Goal: Information Seeking & Learning: Check status

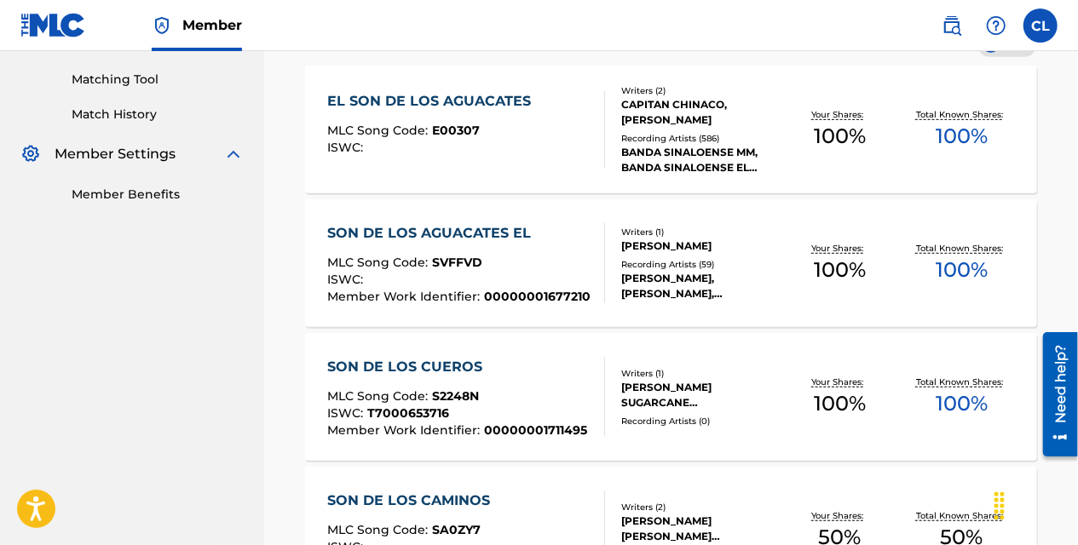
scroll to position [511, 0]
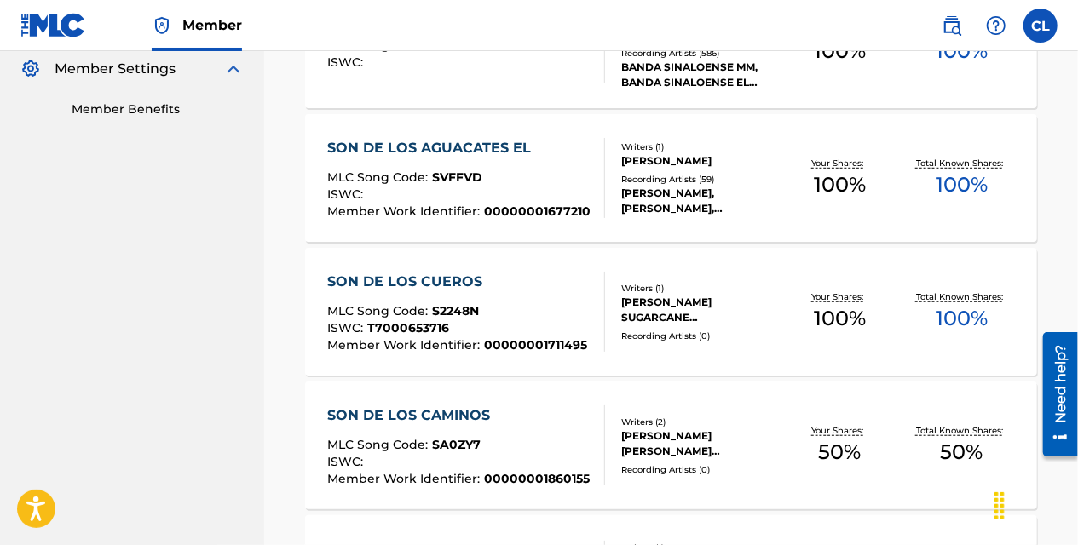
click at [232, 249] on nav "CONCORD MUSIC PUBLISHING LLC Summary Catalog Works Registration Claiming Tool I…" at bounding box center [132, 470] width 264 height 1860
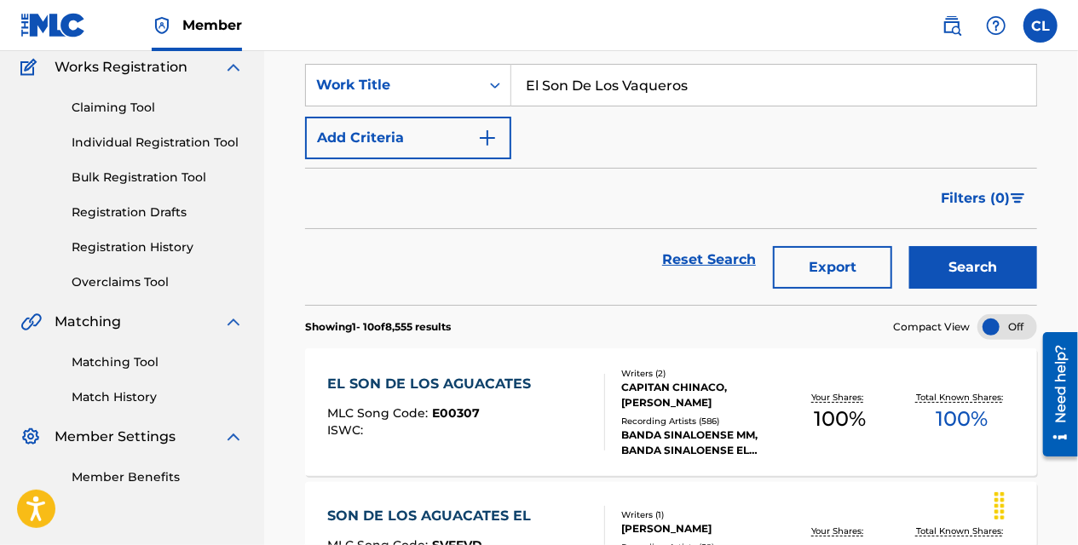
scroll to position [170, 0]
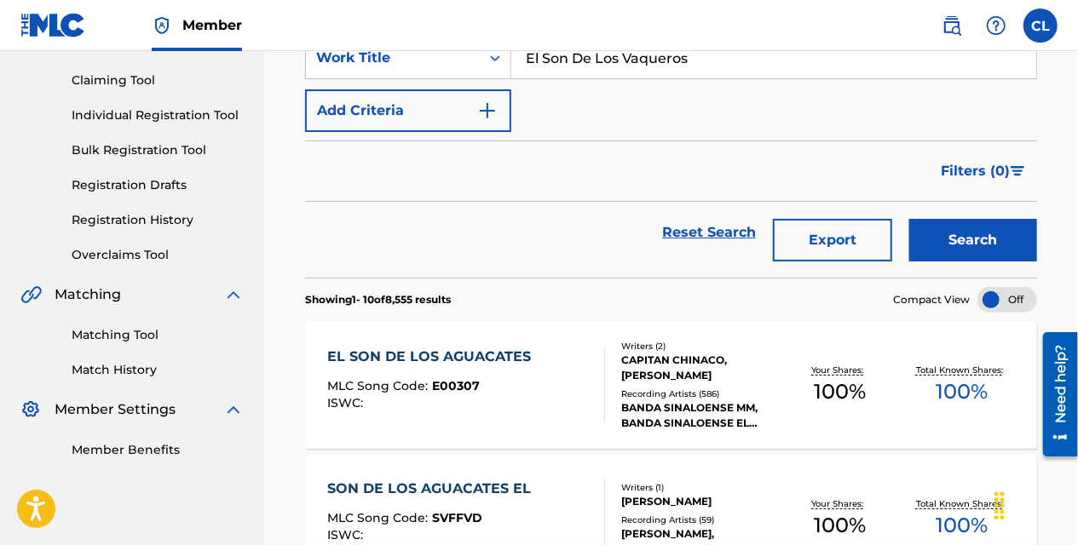
click at [622, 66] on input "El Son De Los Vaqueros" at bounding box center [773, 57] width 525 height 41
click at [588, 184] on div "Filters ( 0 )" at bounding box center [671, 171] width 732 height 61
click at [592, 38] on nav "Member CL [PERSON_NAME] Langan [EMAIL_ADDRESS][PERSON_NAME][DOMAIN_NAME] Profil…" at bounding box center [539, 25] width 1078 height 51
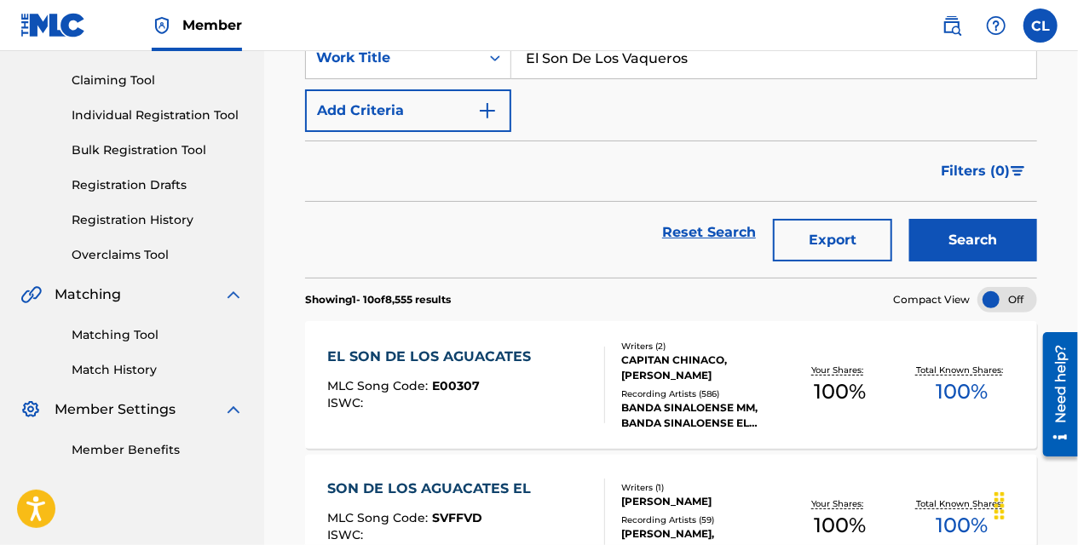
click at [589, 61] on input "El Son De Los Vaqueros" at bounding box center [773, 57] width 525 height 41
paste input "Amigo Mio"
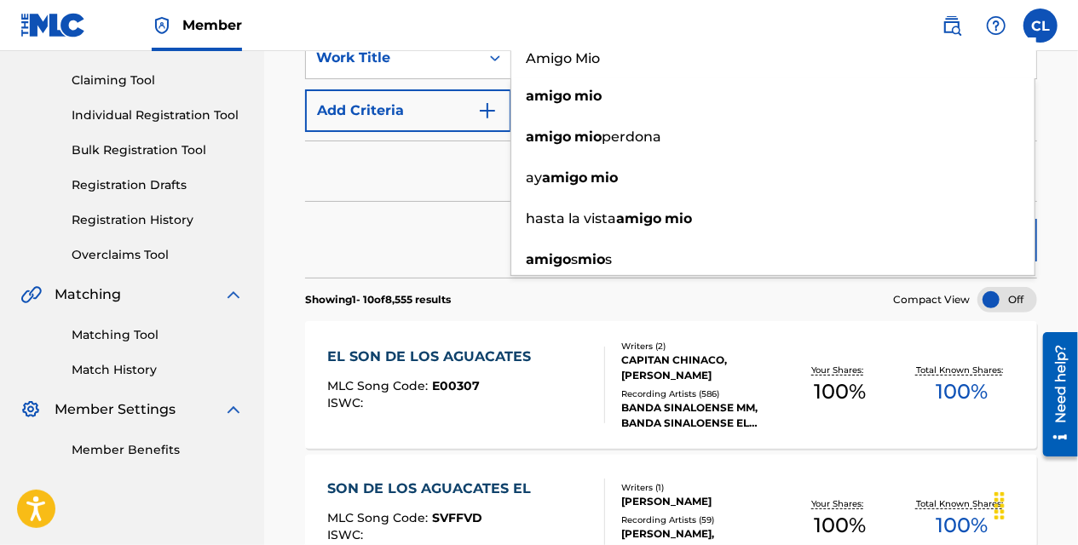
type input "Amigo Mio"
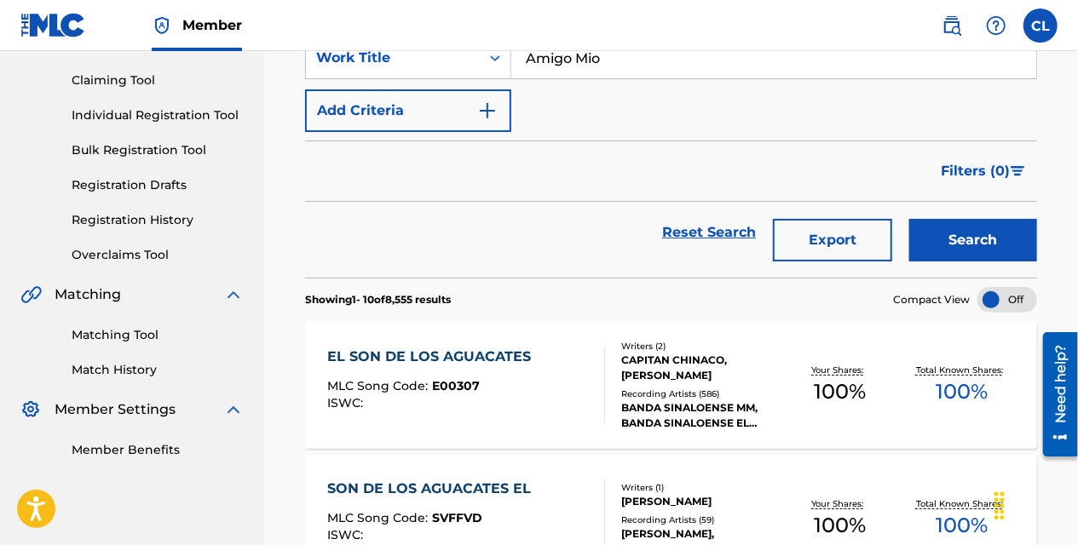
click at [888, 296] on section "Showing 1 - 10 of 8,555 results Compact View" at bounding box center [671, 295] width 732 height 35
click at [951, 227] on button "Search" at bounding box center [973, 240] width 128 height 43
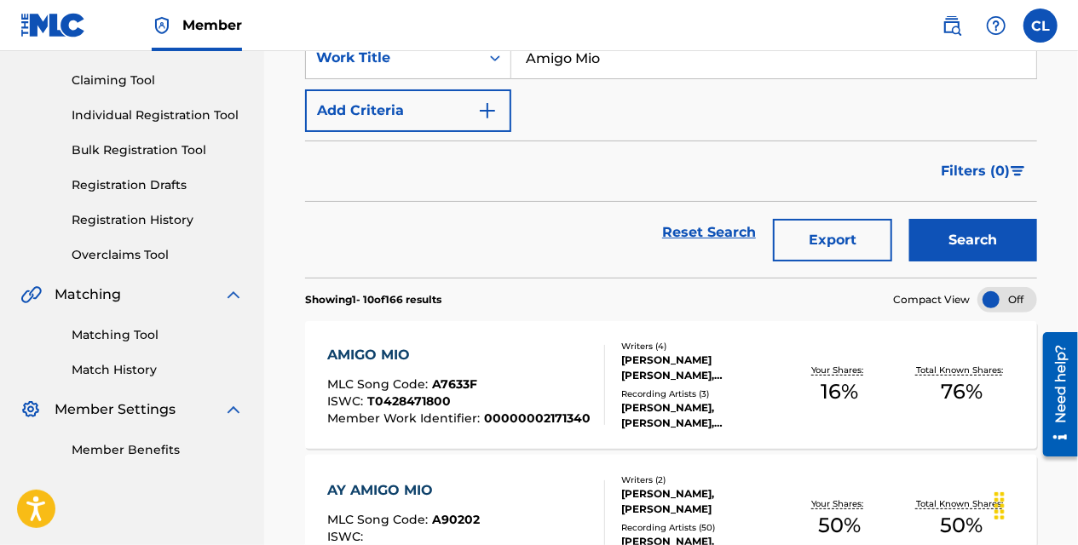
drag, startPoint x: 485, startPoint y: 359, endPoint x: 376, endPoint y: 348, distance: 109.6
click at [376, 348] on div "AMIGO MIO" at bounding box center [458, 355] width 263 height 20
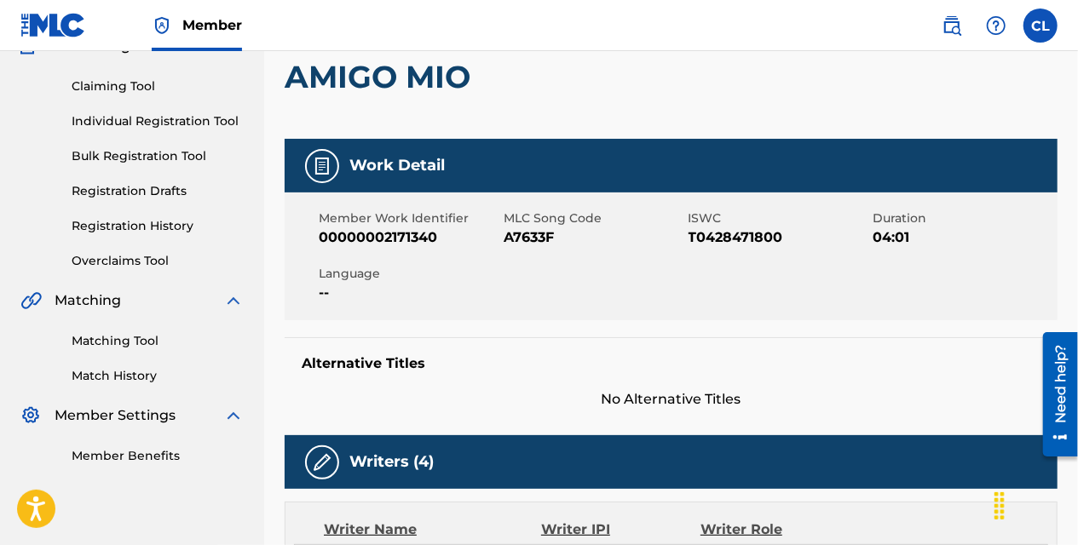
scroll to position [170, 0]
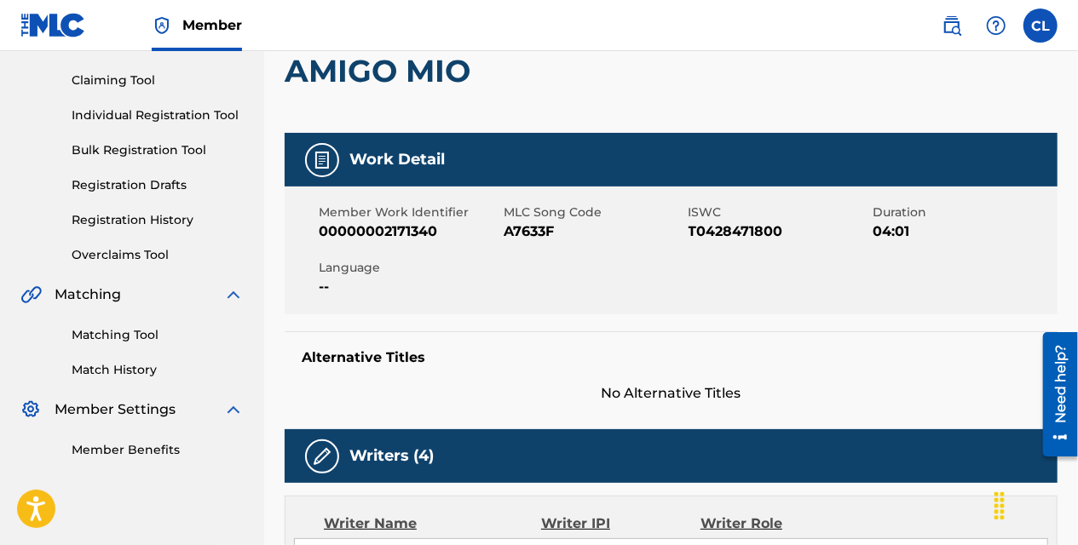
click at [324, 68] on h2 "AMIGO MIO" at bounding box center [382, 71] width 194 height 38
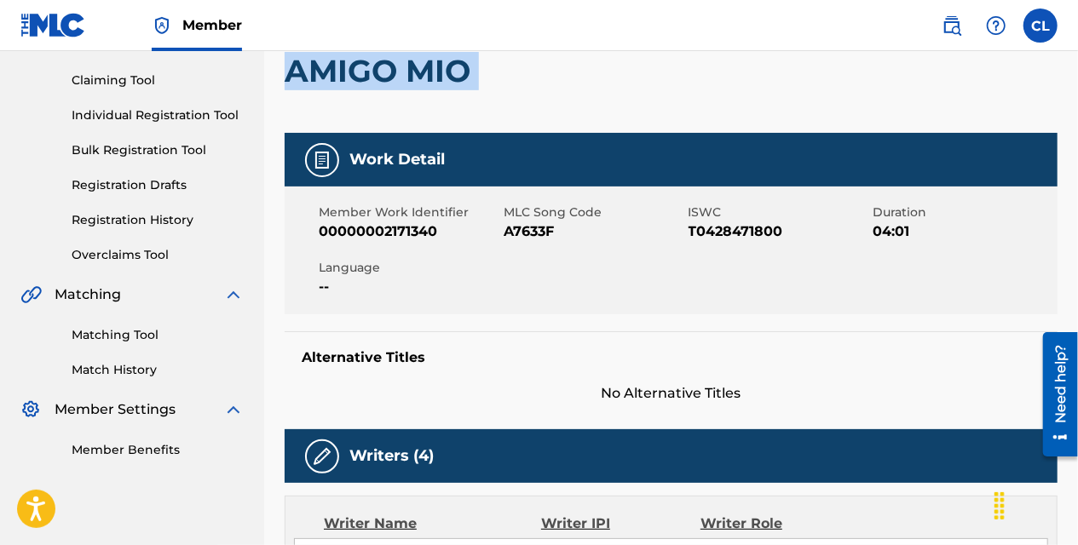
click at [324, 68] on h2 "AMIGO MIO" at bounding box center [382, 71] width 194 height 38
copy div "AMIGO MIO"
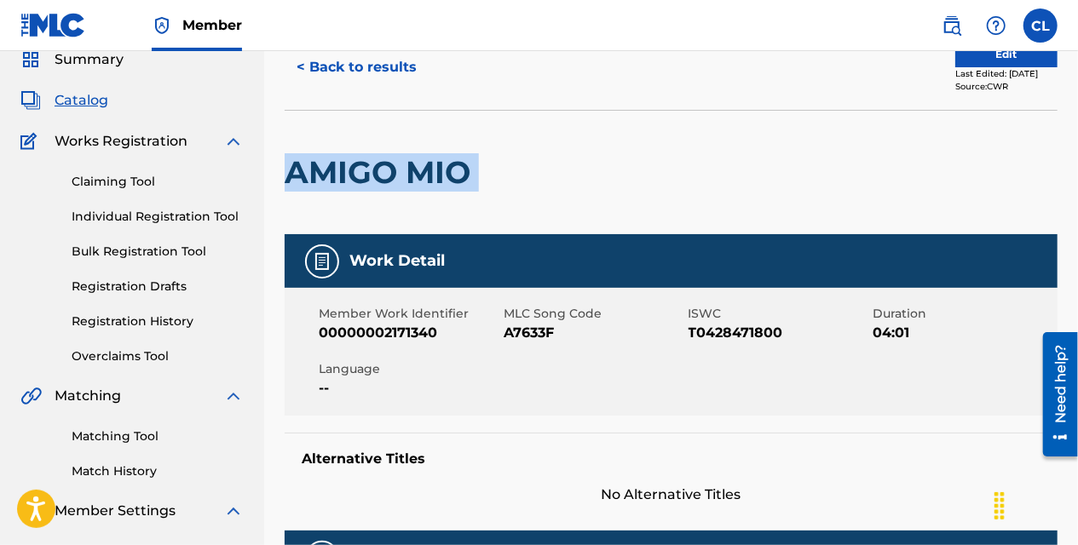
scroll to position [0, 0]
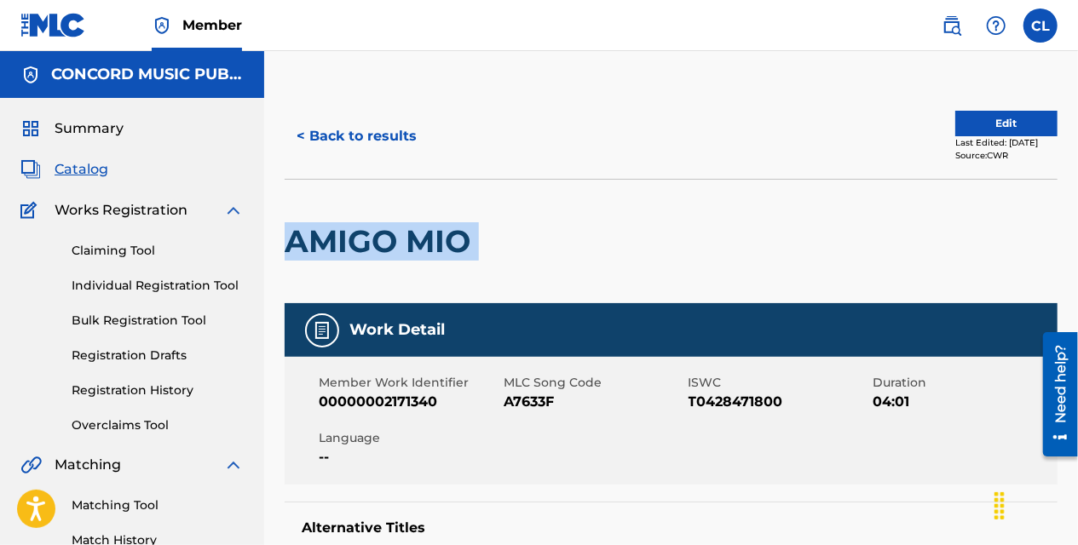
click at [379, 129] on button "< Back to results" at bounding box center [357, 136] width 144 height 43
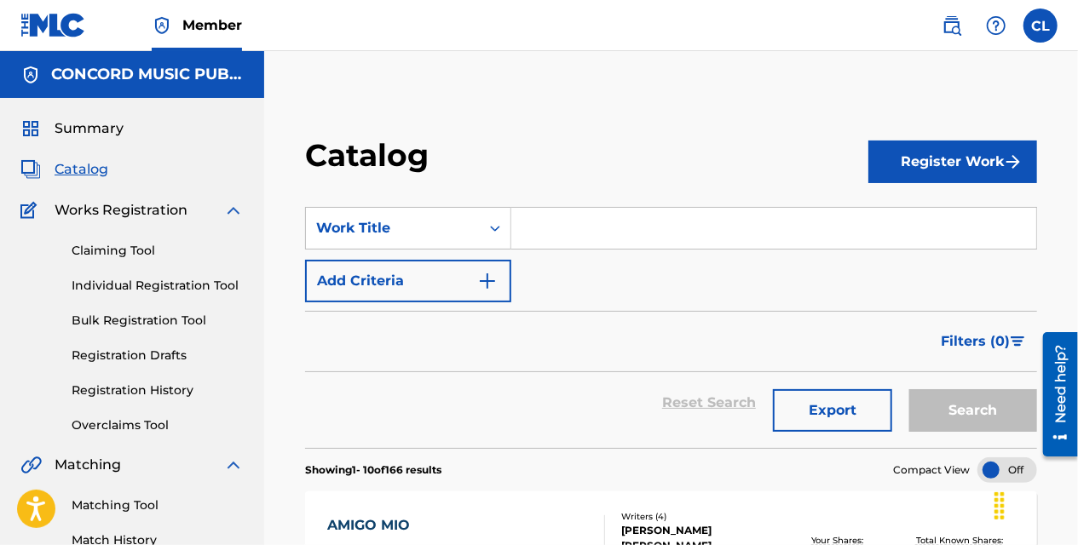
click at [554, 230] on input "Search Form" at bounding box center [773, 228] width 525 height 41
paste input "Amigo Mio"
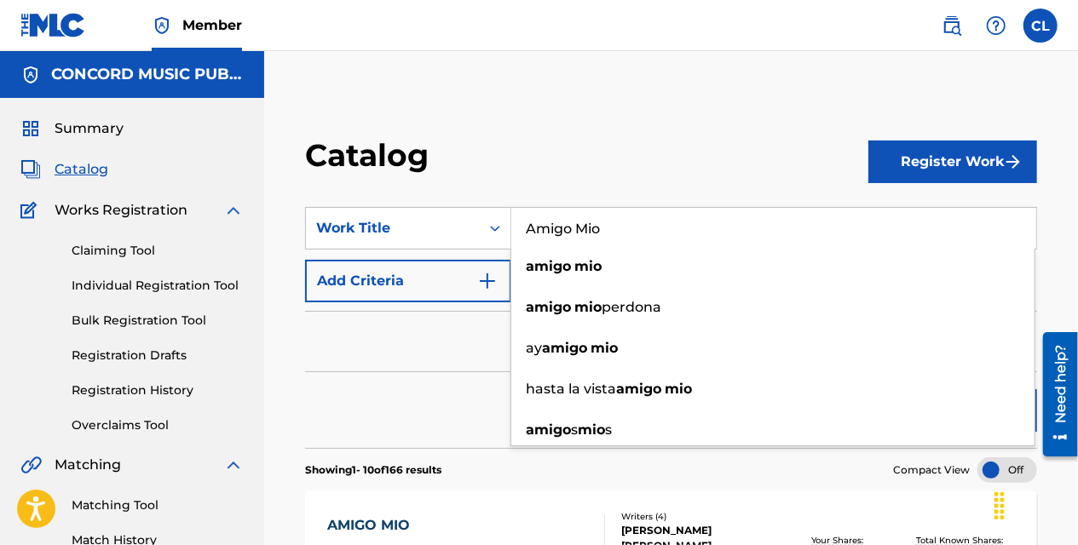
type input "Amigo Mio"
drag, startPoint x: 721, startPoint y: 492, endPoint x: 778, endPoint y: 474, distance: 59.6
click at [721, 492] on div "AMIGO MIO MLC Song Code : A7633F ISWC : T0428471800 Member Work Identifier : 00…" at bounding box center [671, 556] width 732 height 128
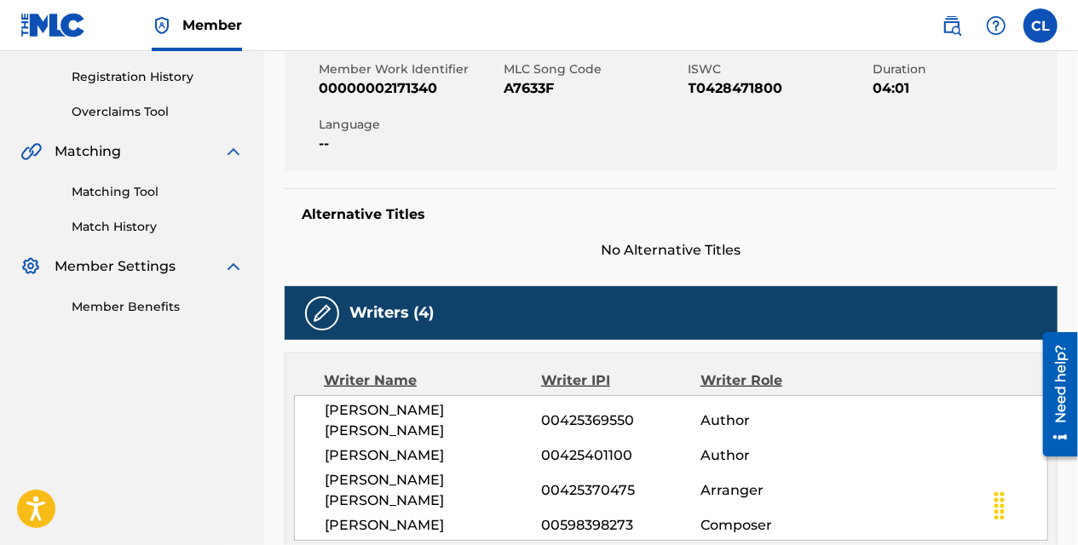
scroll to position [341, 0]
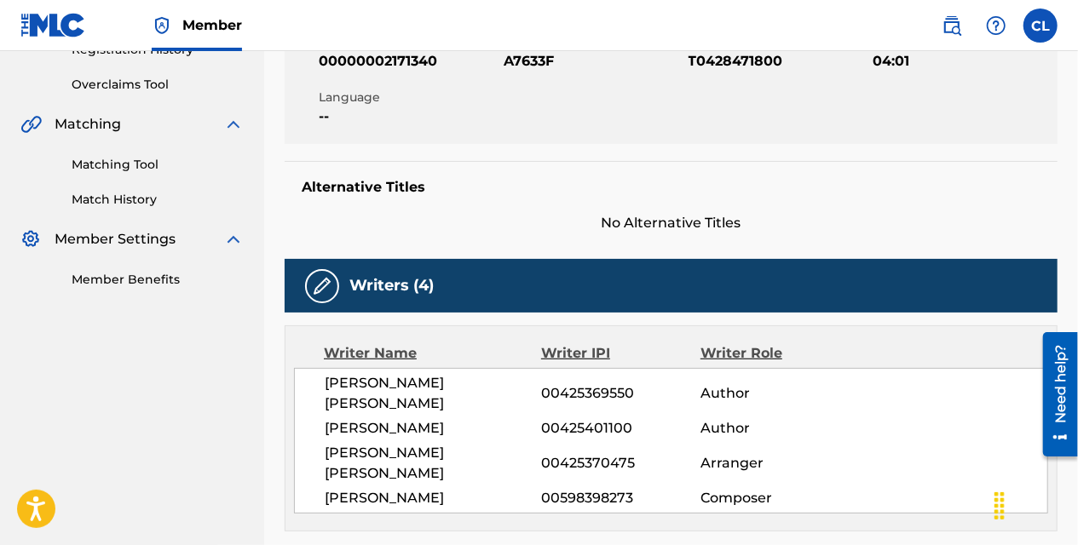
click at [302, 187] on h5 "Alternative Titles" at bounding box center [671, 187] width 739 height 17
click at [525, 161] on div "Alternative Titles No Alternative Titles" at bounding box center [671, 197] width 773 height 72
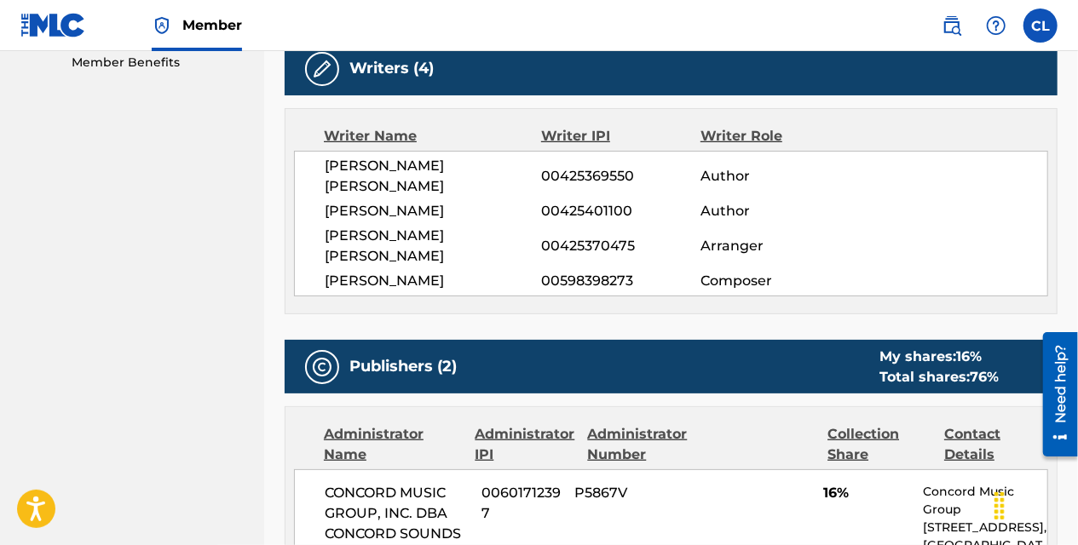
scroll to position [596, 0]
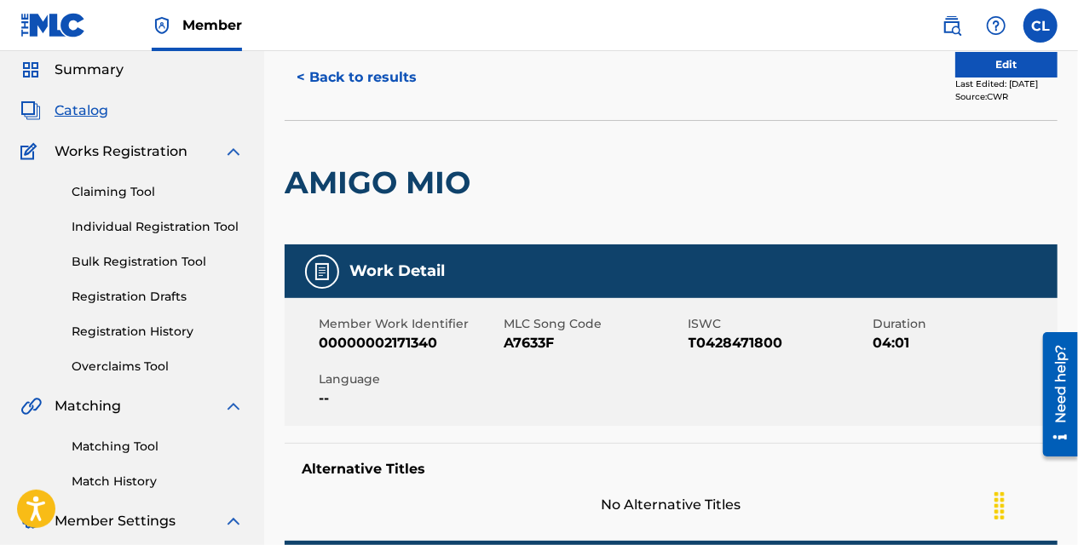
scroll to position [0, 0]
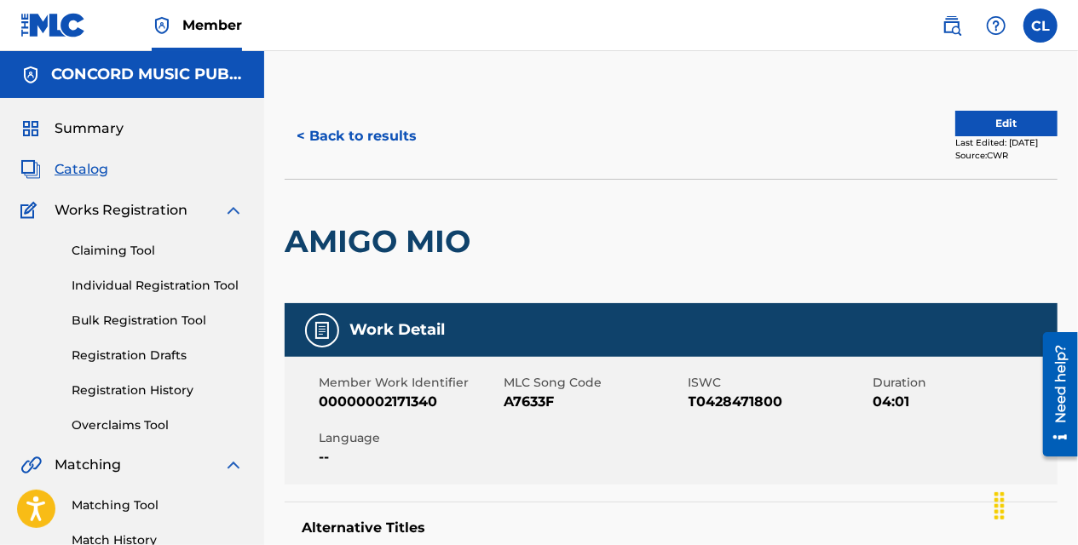
click at [383, 118] on button "< Back to results" at bounding box center [357, 136] width 144 height 43
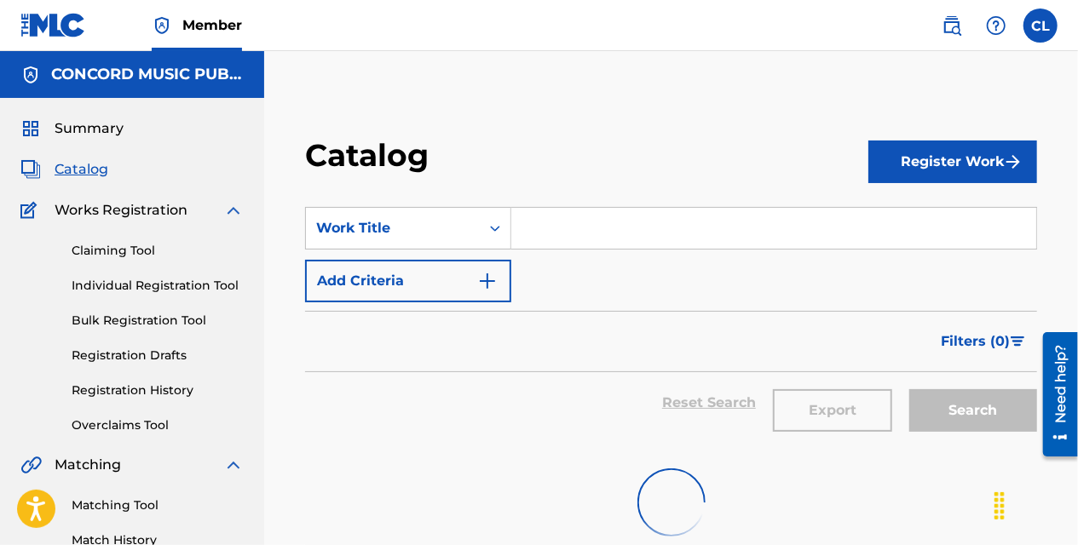
click at [637, 259] on div "SearchWithCriteriaa32bb3f5-43c2-4d10-a824-3392cf7e85e6 Work Title Add Criteria" at bounding box center [671, 254] width 732 height 95
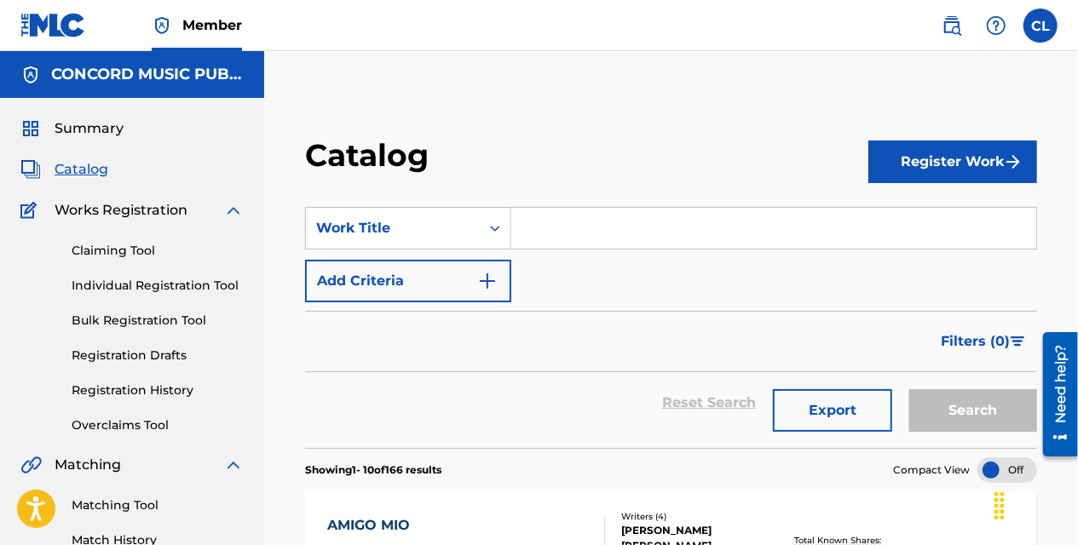
click at [629, 235] on input "Search Form" at bounding box center [773, 228] width 525 height 41
paste input "Murió el Amor"
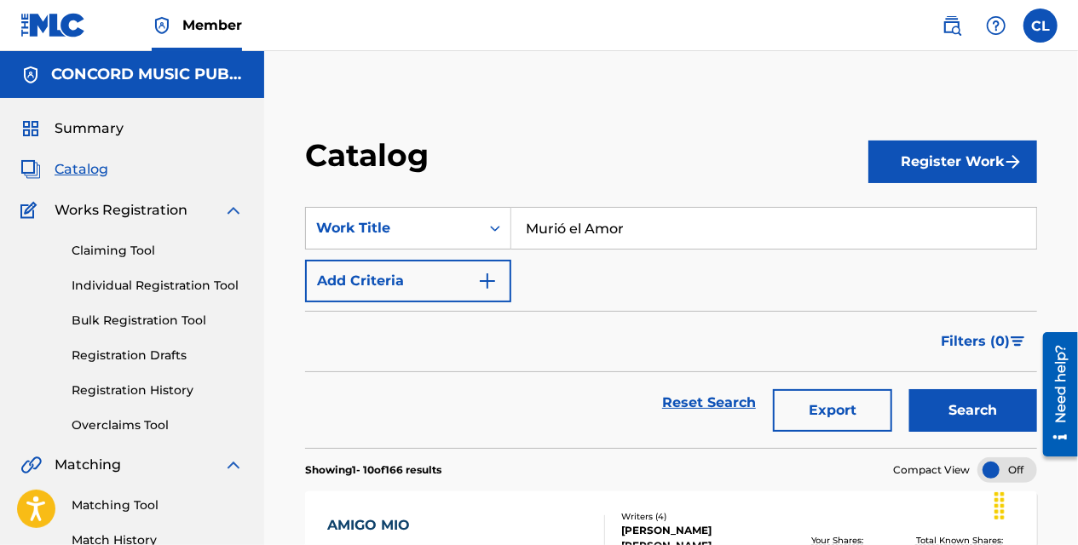
drag, startPoint x: 940, startPoint y: 401, endPoint x: 719, endPoint y: 285, distance: 249.9
click at [930, 400] on button "Search" at bounding box center [973, 410] width 128 height 43
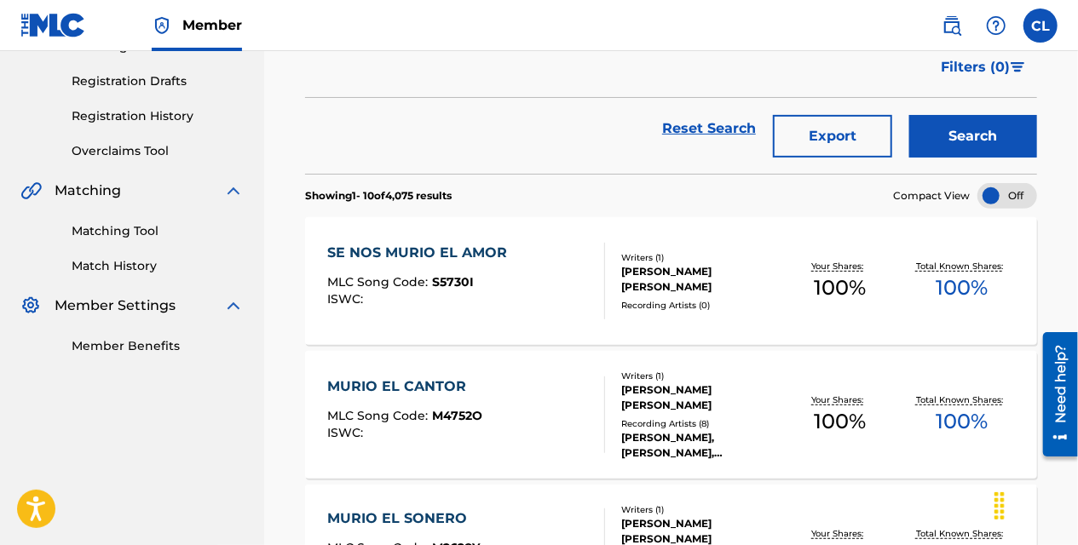
scroll to position [341, 0]
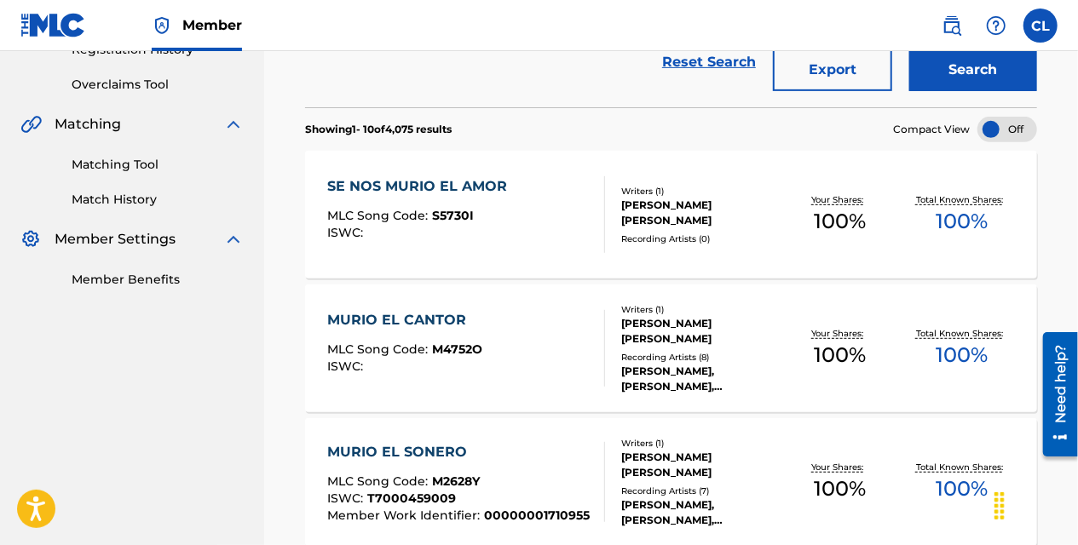
click at [309, 66] on div "Reset Search Export Search" at bounding box center [671, 62] width 732 height 61
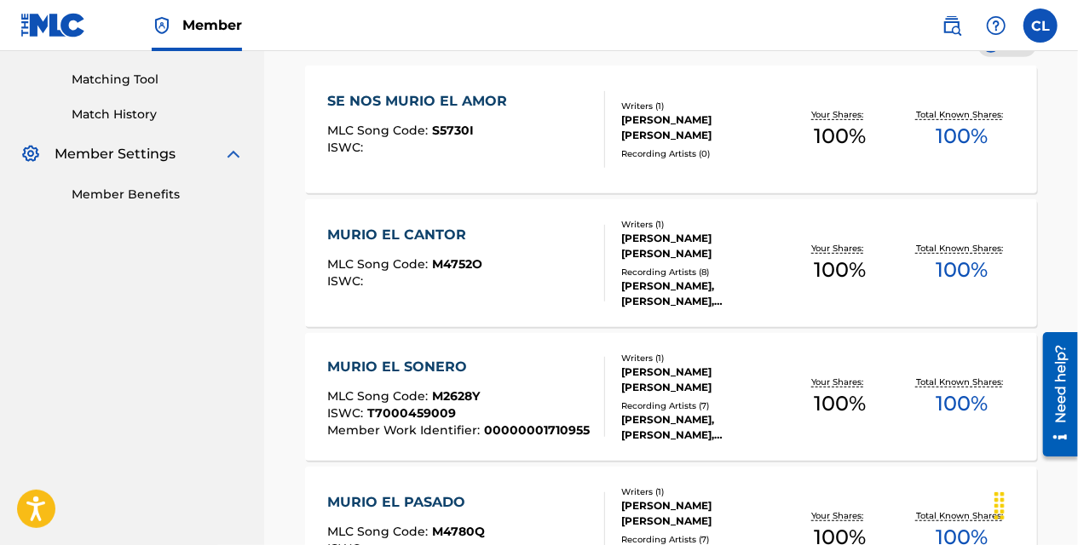
scroll to position [0, 0]
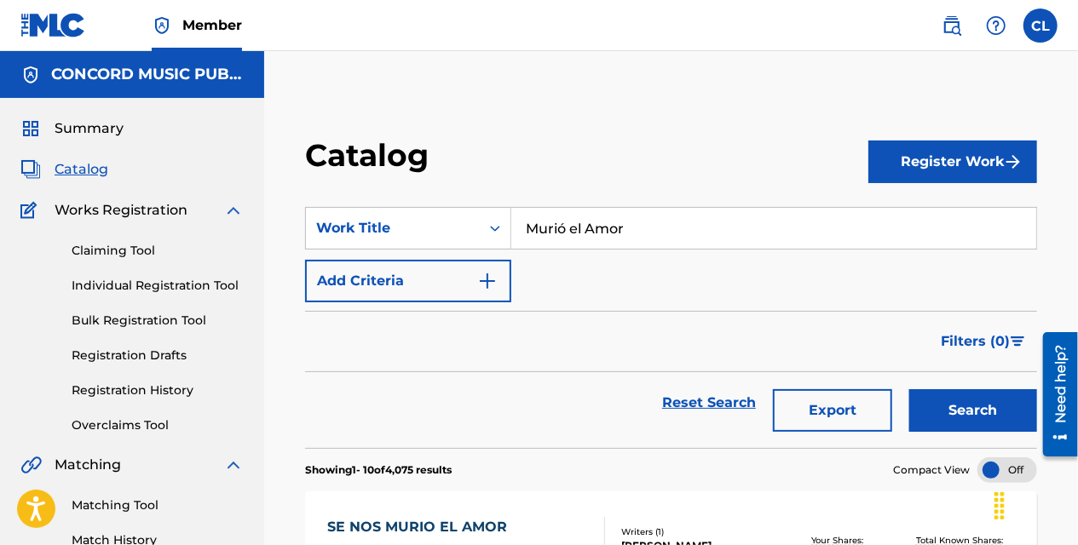
click at [617, 240] on input "Murió el Amor" at bounding box center [773, 228] width 525 height 41
paste input "O Holy Night!"
type input "O Holy Night"
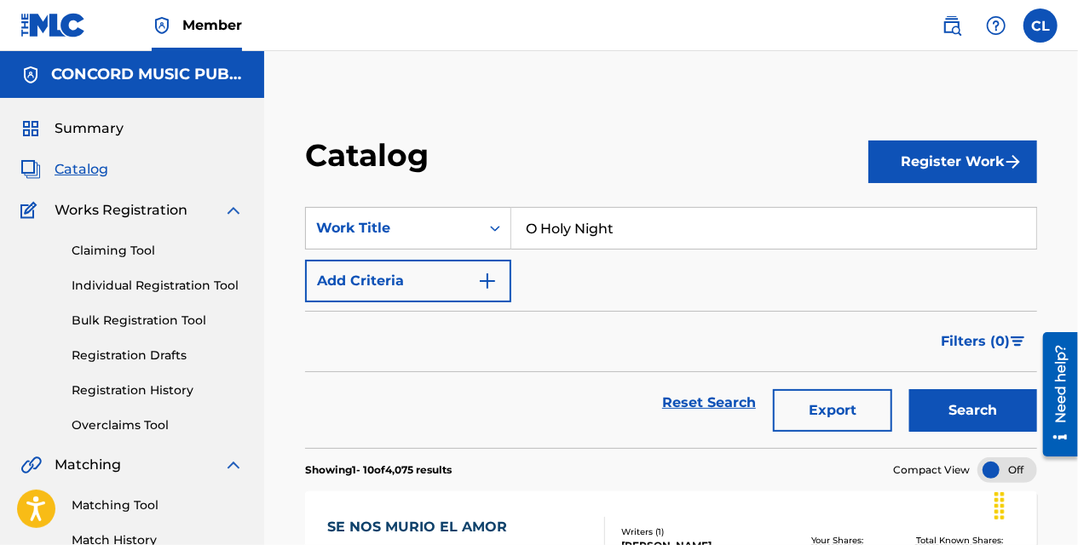
click at [909, 389] on button "Search" at bounding box center [973, 410] width 128 height 43
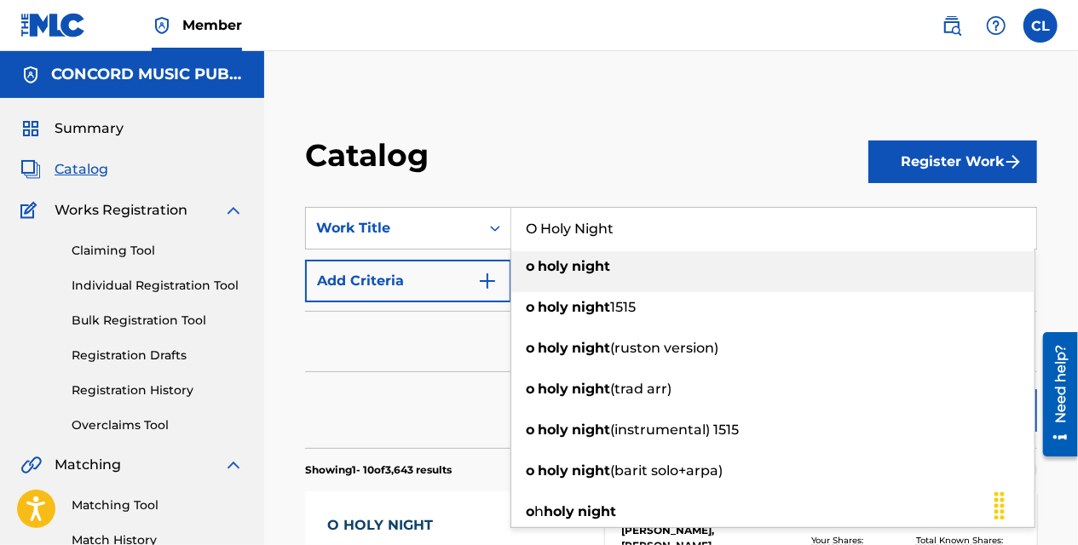
click at [558, 25] on nav "Member CL [PERSON_NAME] Langan [EMAIL_ADDRESS][PERSON_NAME][DOMAIN_NAME] Profil…" at bounding box center [539, 25] width 1078 height 51
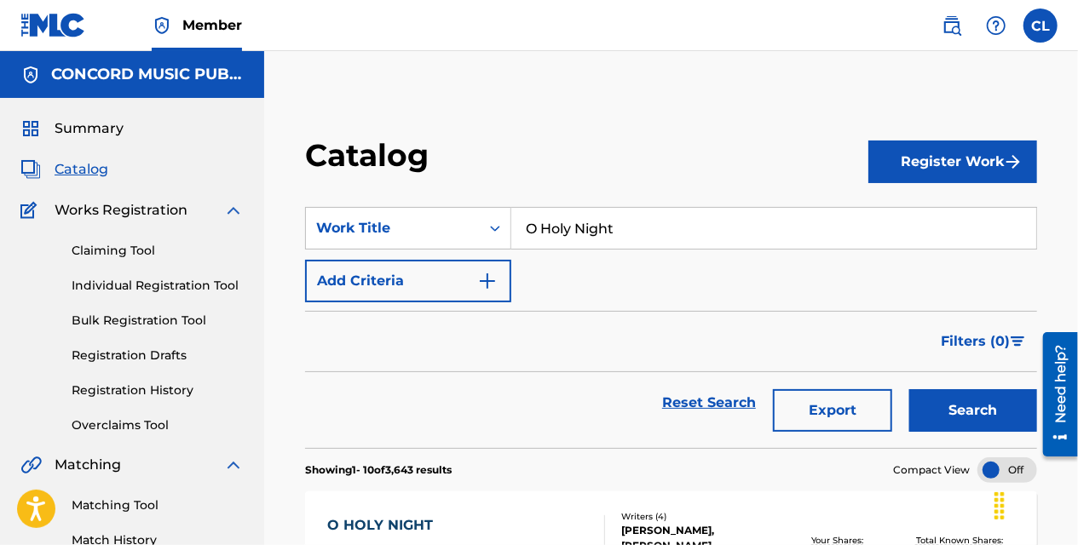
scroll to position [85, 0]
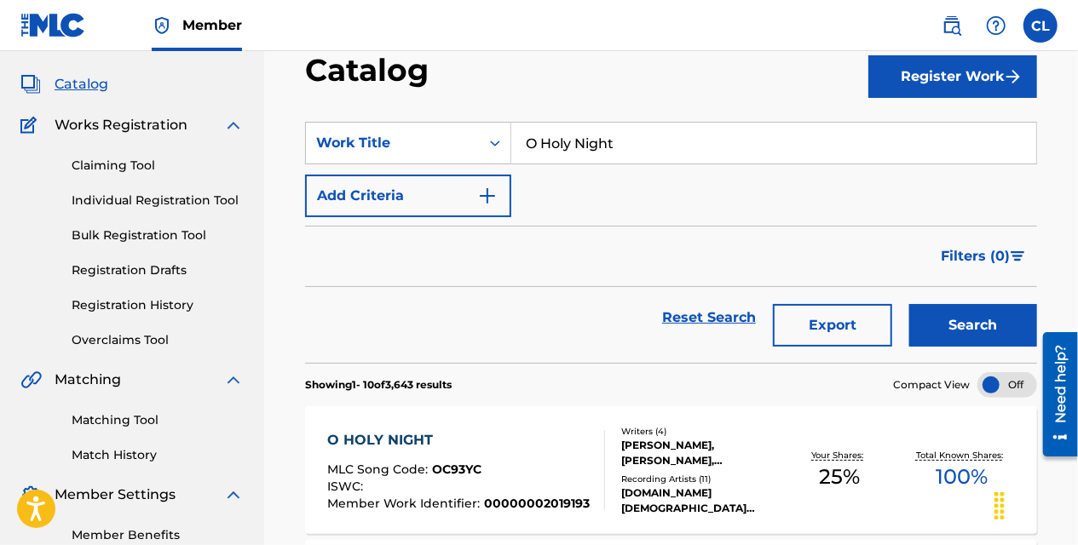
click at [97, 441] on div "Matching Tool Match History" at bounding box center [131, 427] width 223 height 74
click at [99, 451] on link "Match History" at bounding box center [158, 455] width 172 height 18
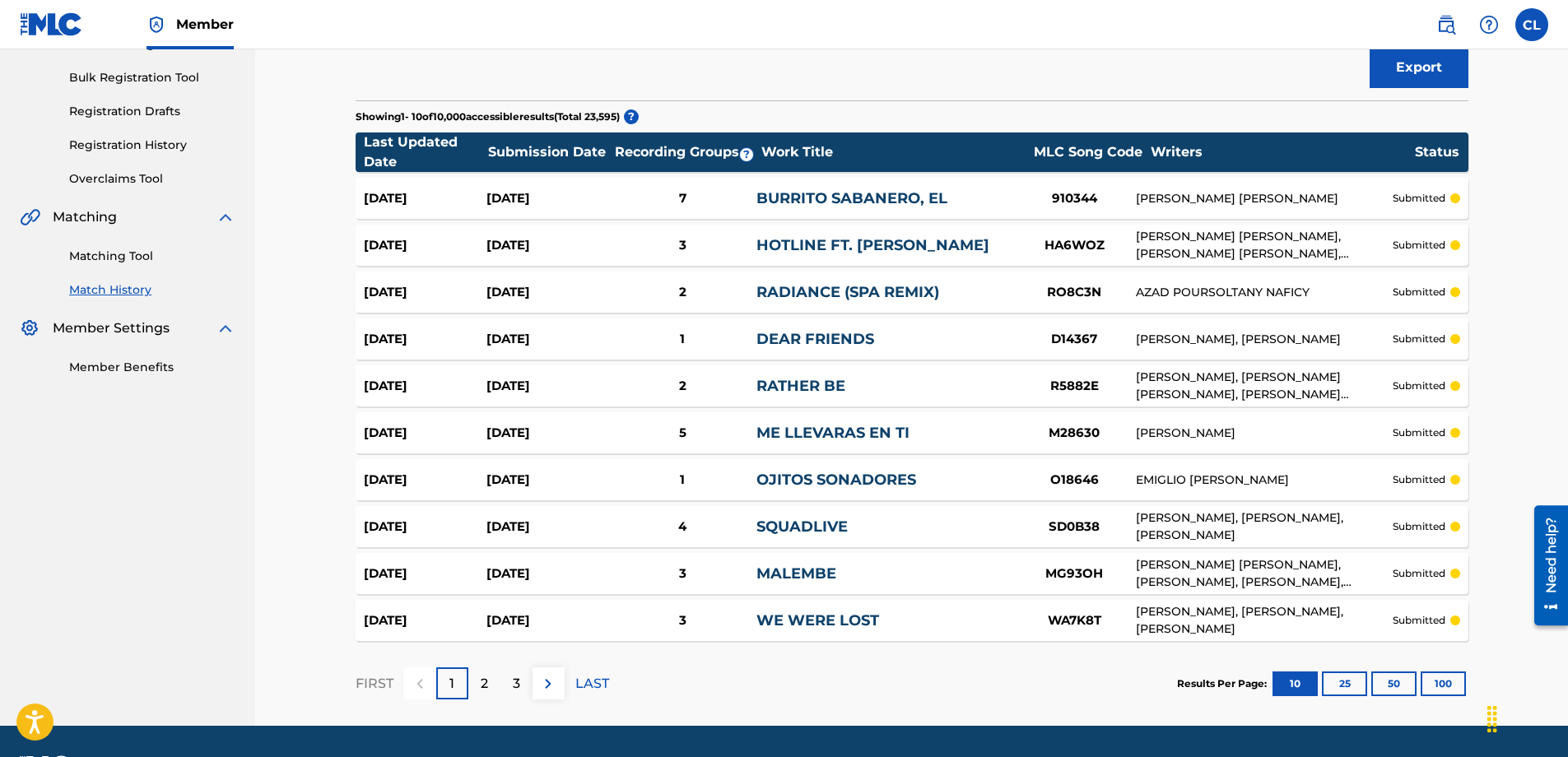
scroll to position [247, 0]
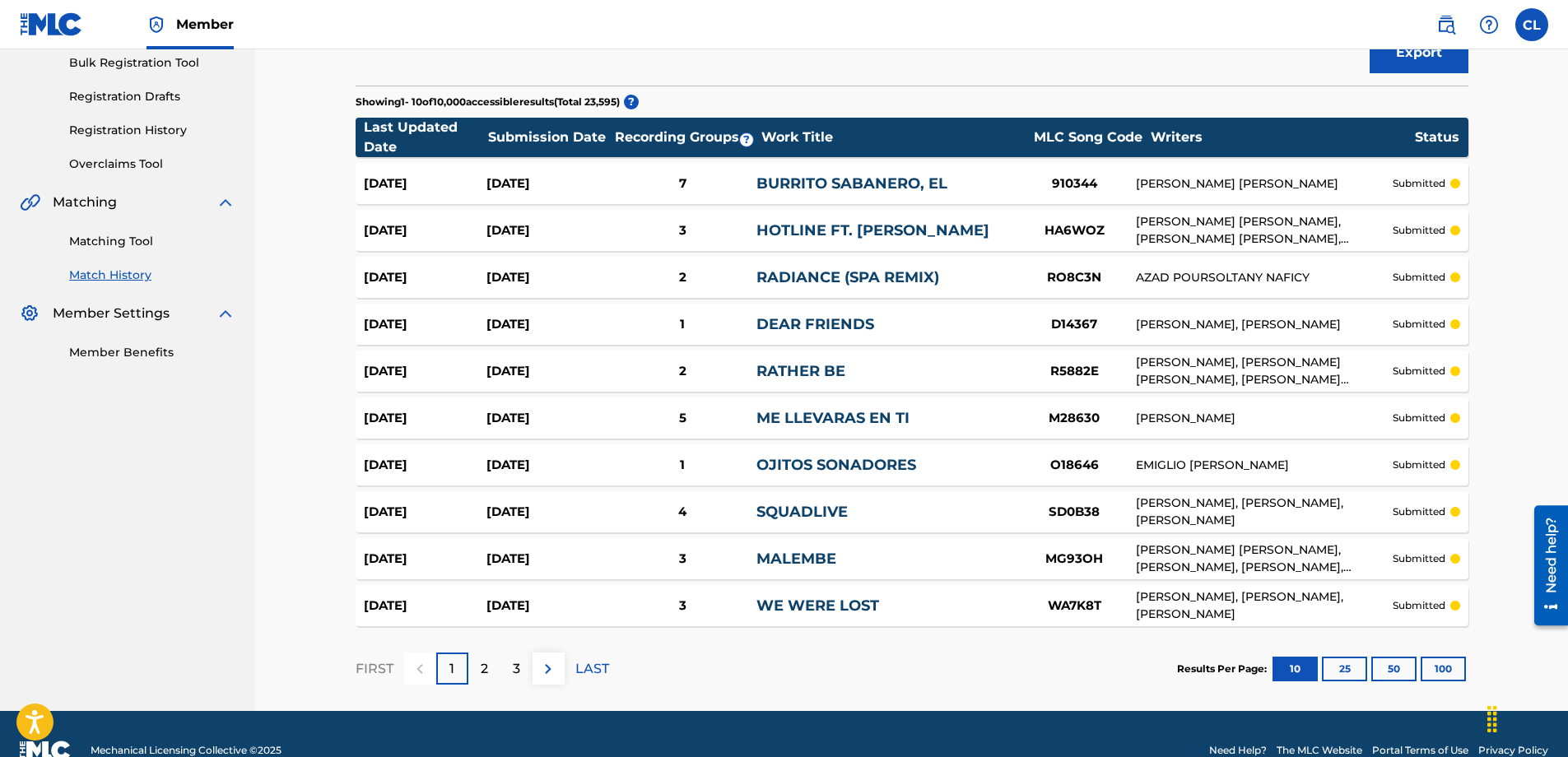
click at [537, 502] on div "[DATE]" at bounding box center [547, 512] width 123 height 19
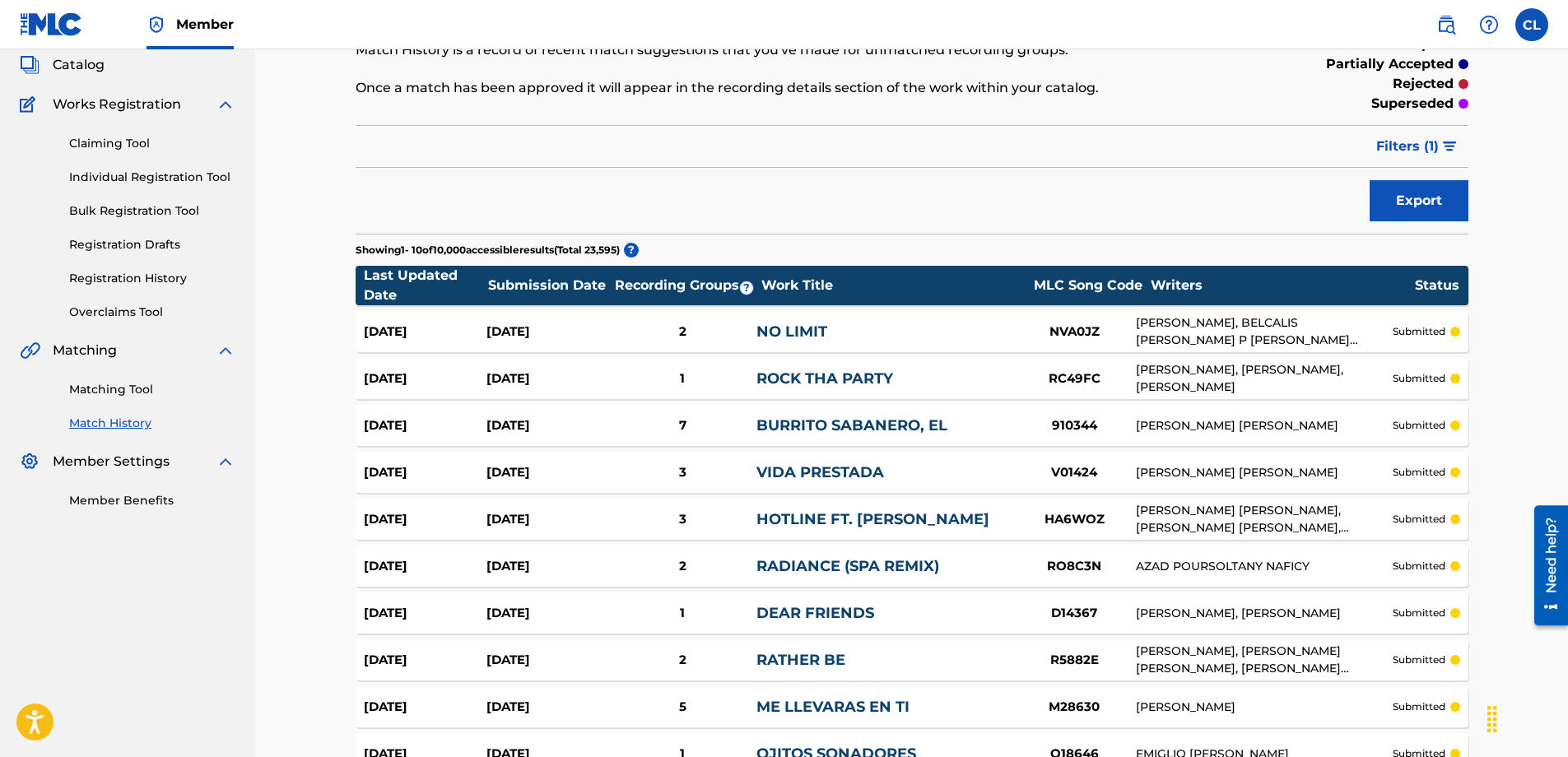
scroll to position [247, 0]
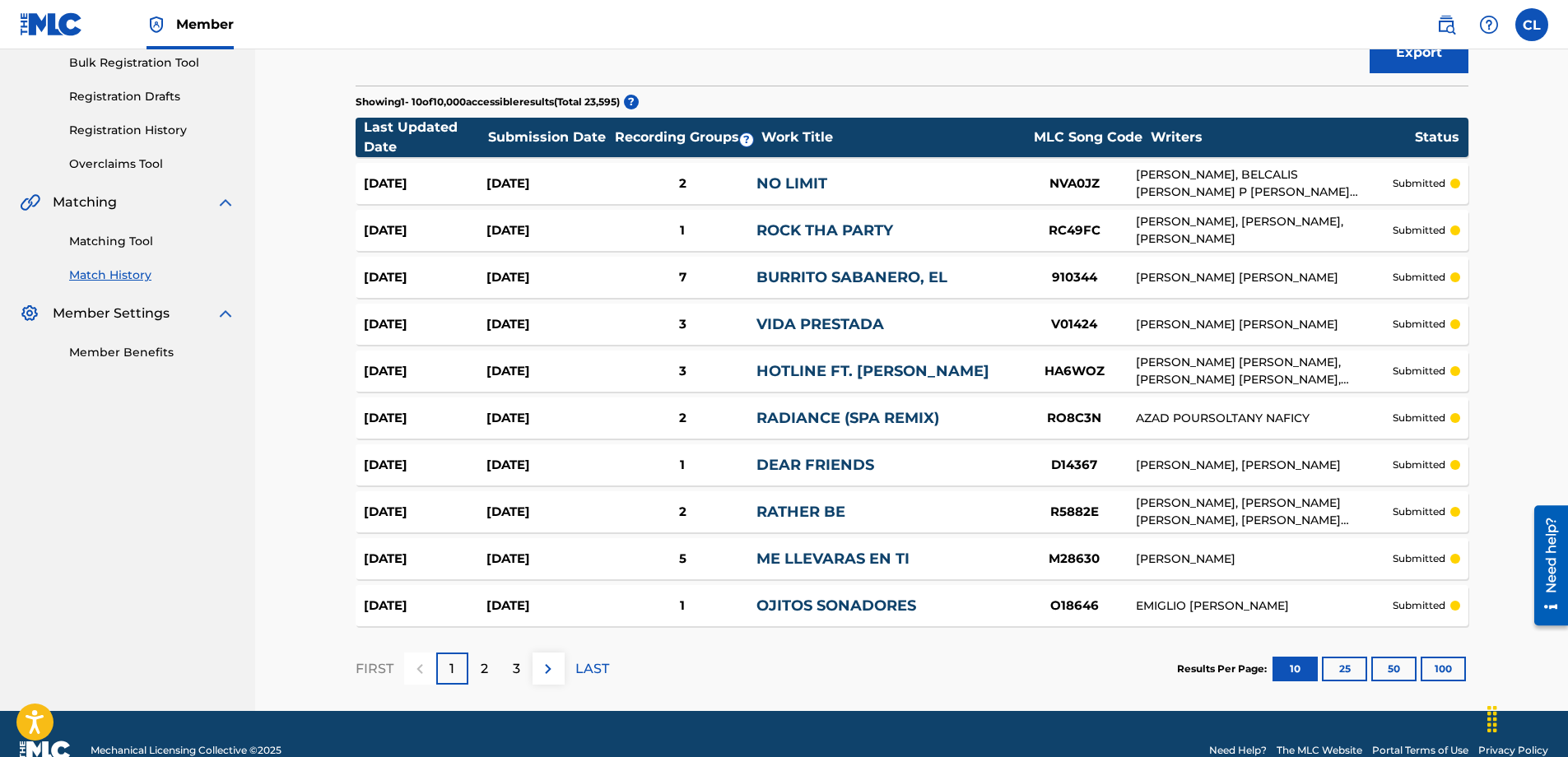
click at [521, 238] on div "[DATE]" at bounding box center [547, 231] width 123 height 19
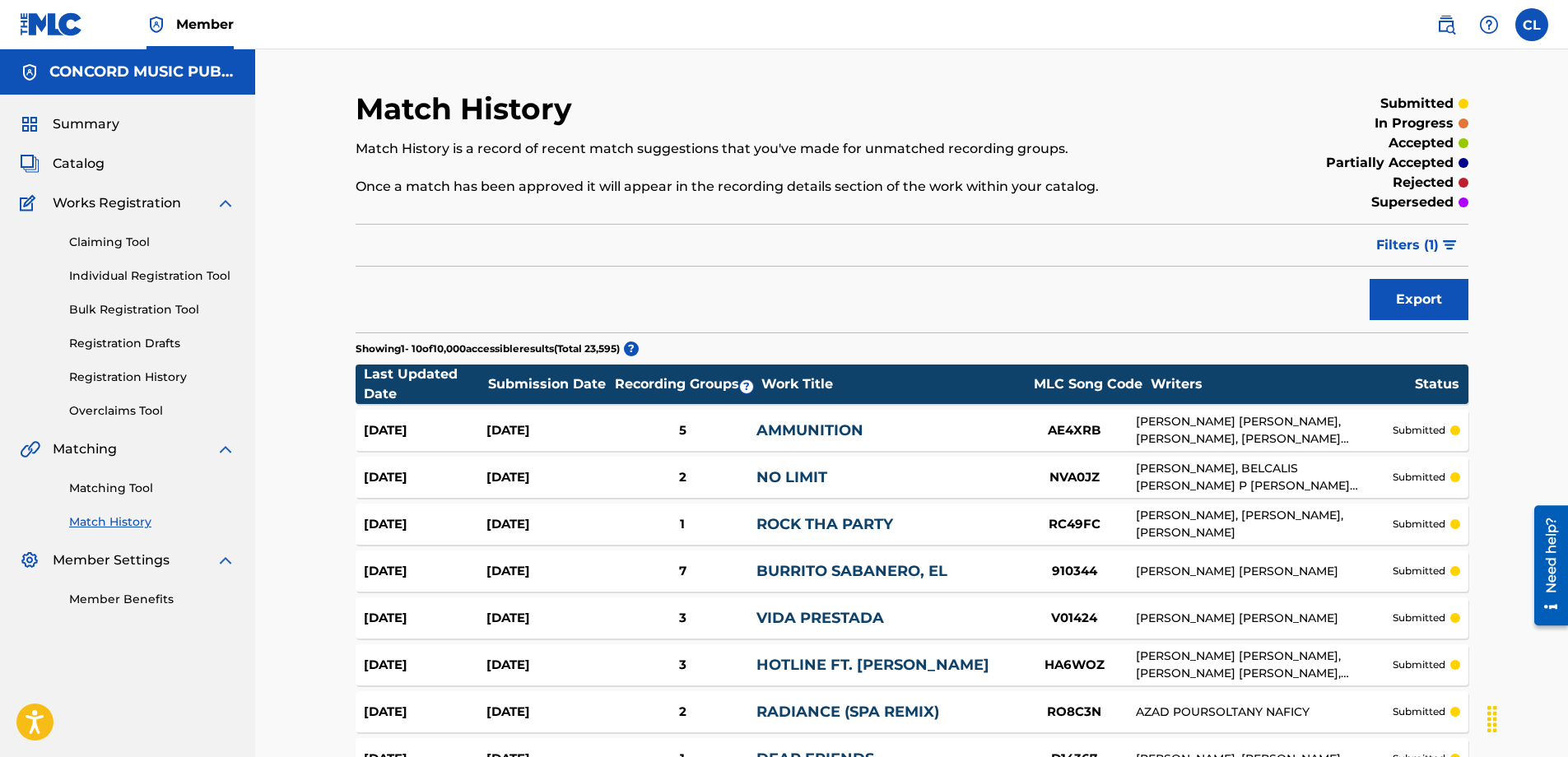
click at [523, 425] on div "[DATE]" at bounding box center [547, 431] width 123 height 19
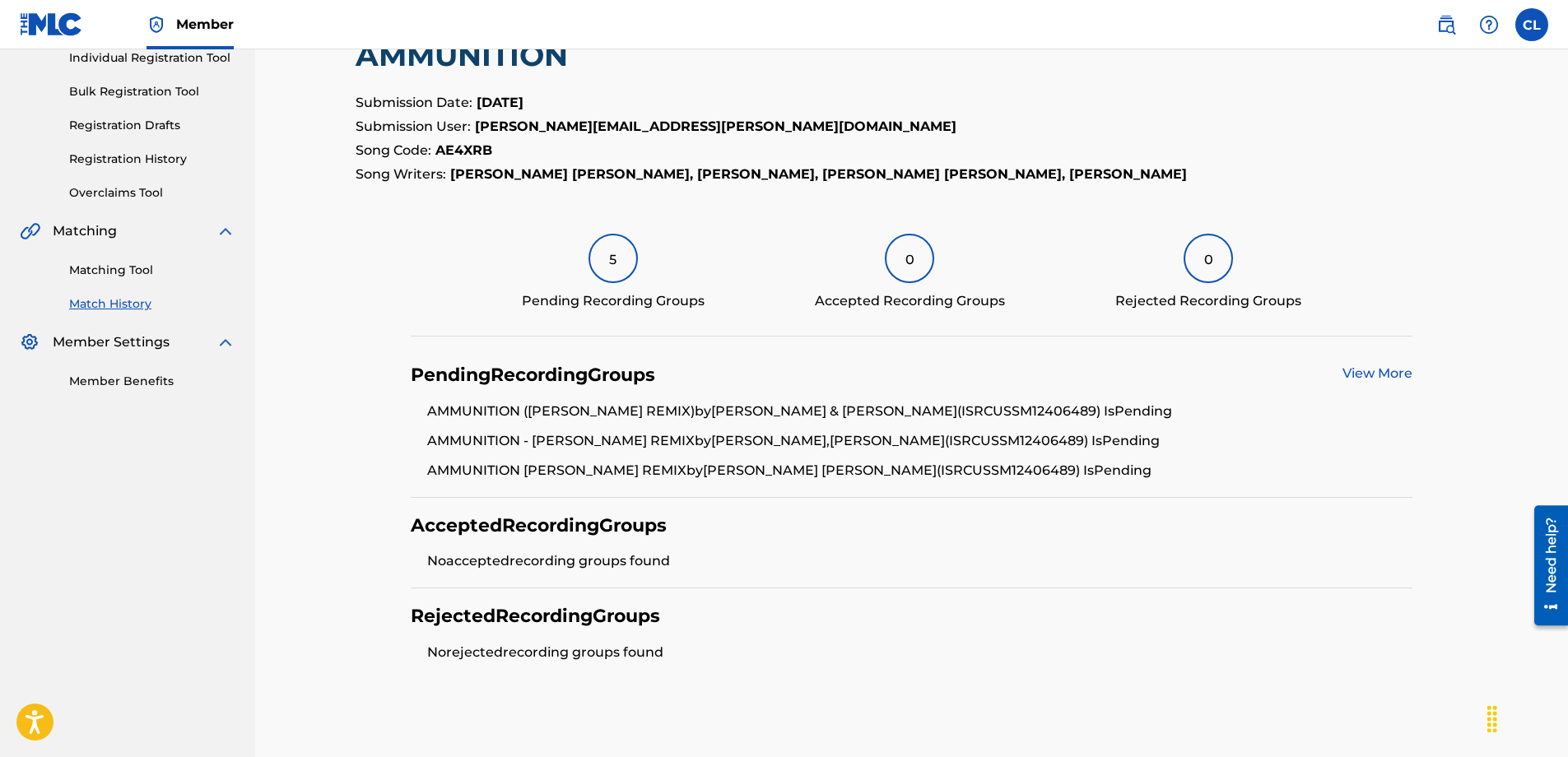
scroll to position [247, 0]
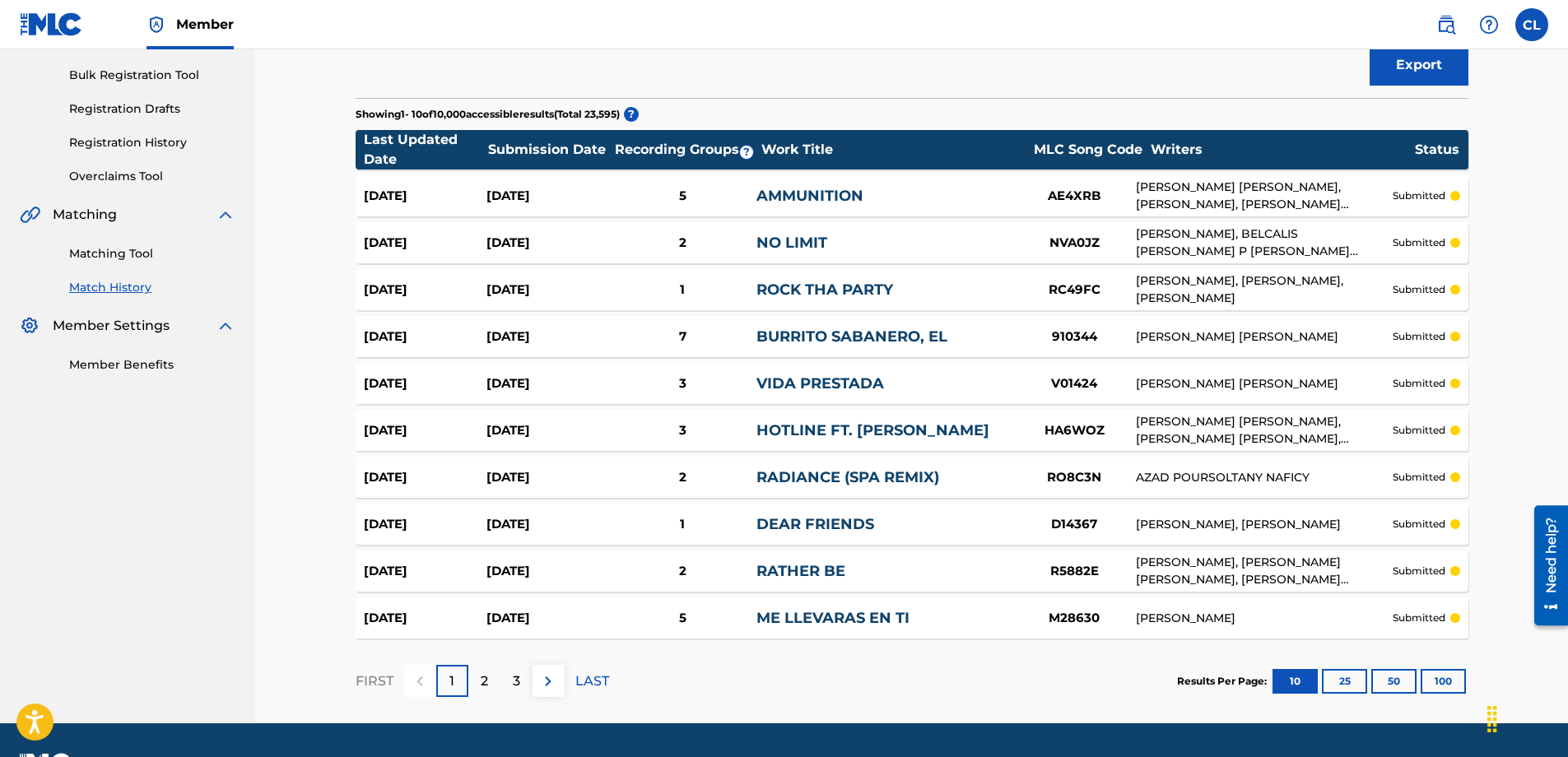
scroll to position [197, 0]
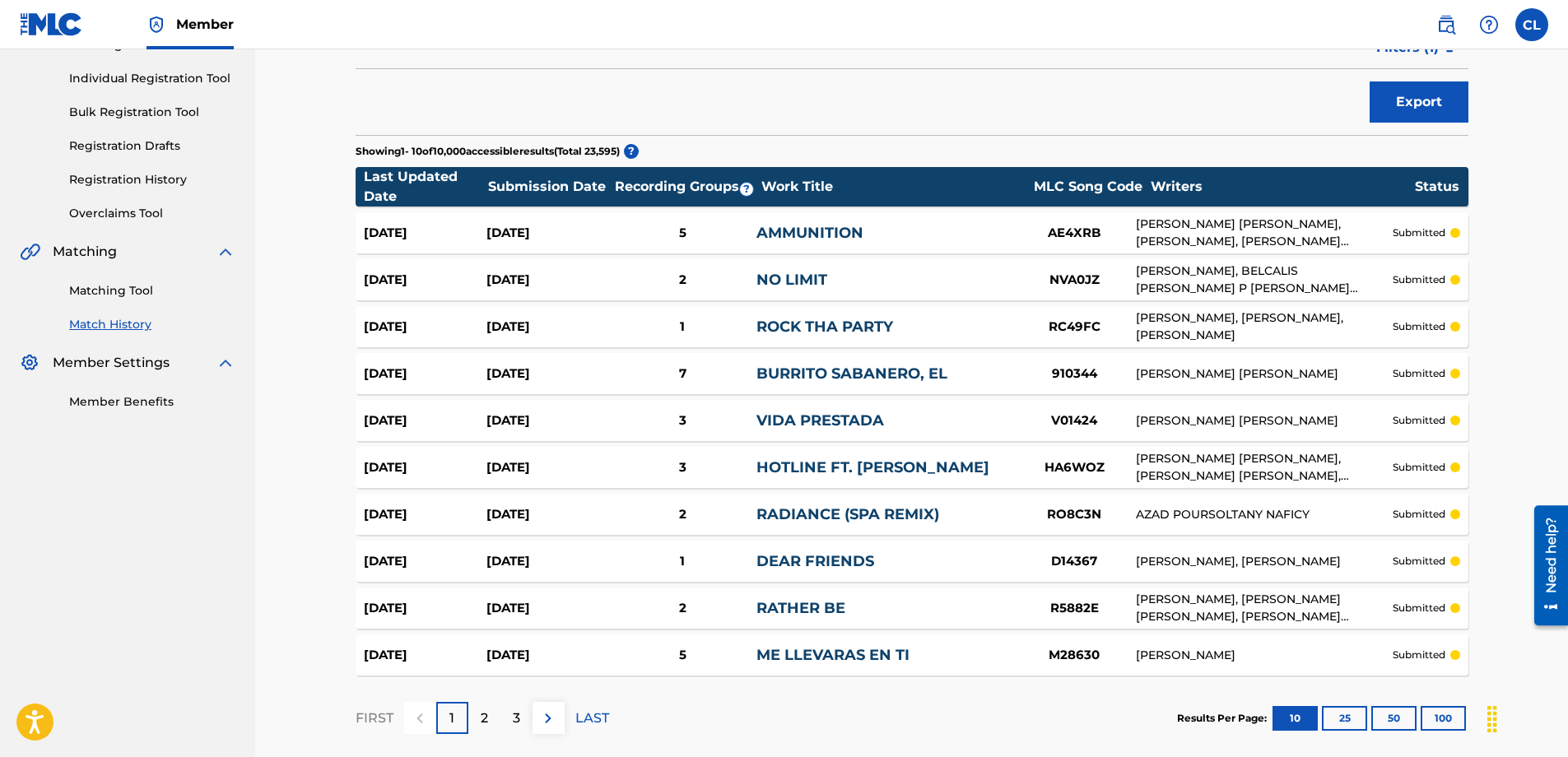
click at [484, 525] on p "2" at bounding box center [484, 717] width 8 height 19
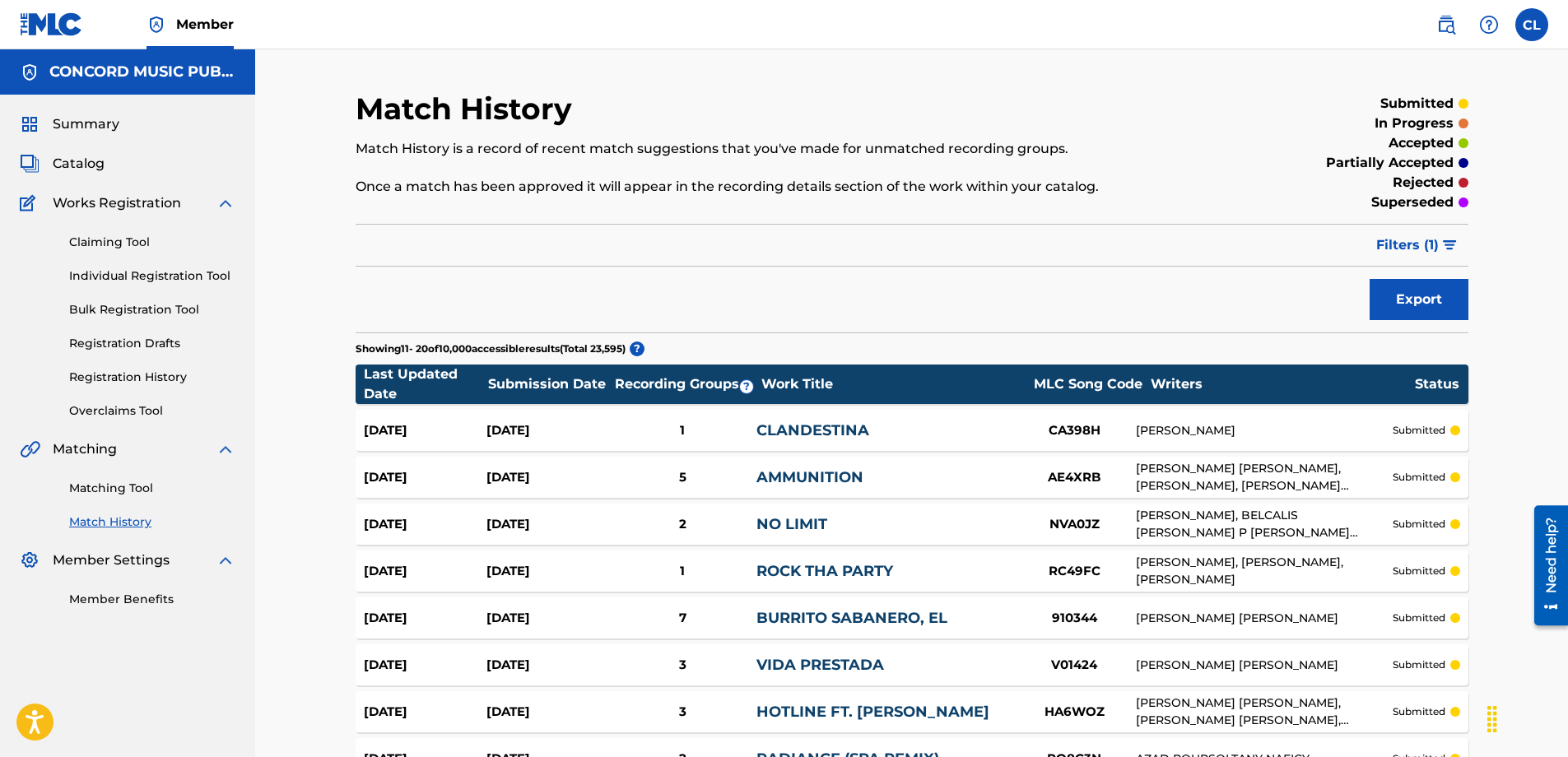
scroll to position [82, 0]
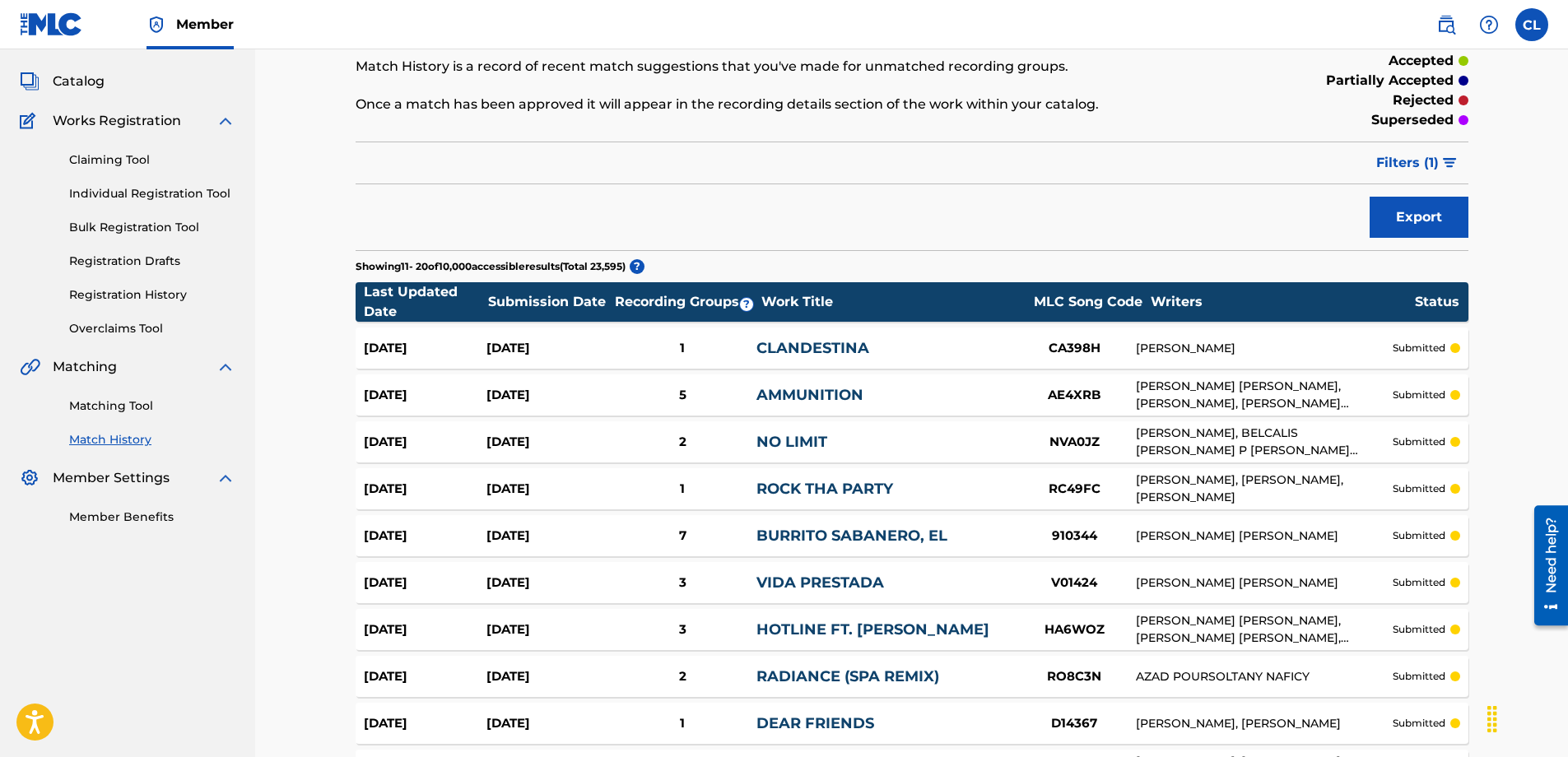
click at [519, 356] on div "[DATE]" at bounding box center [547, 349] width 123 height 19
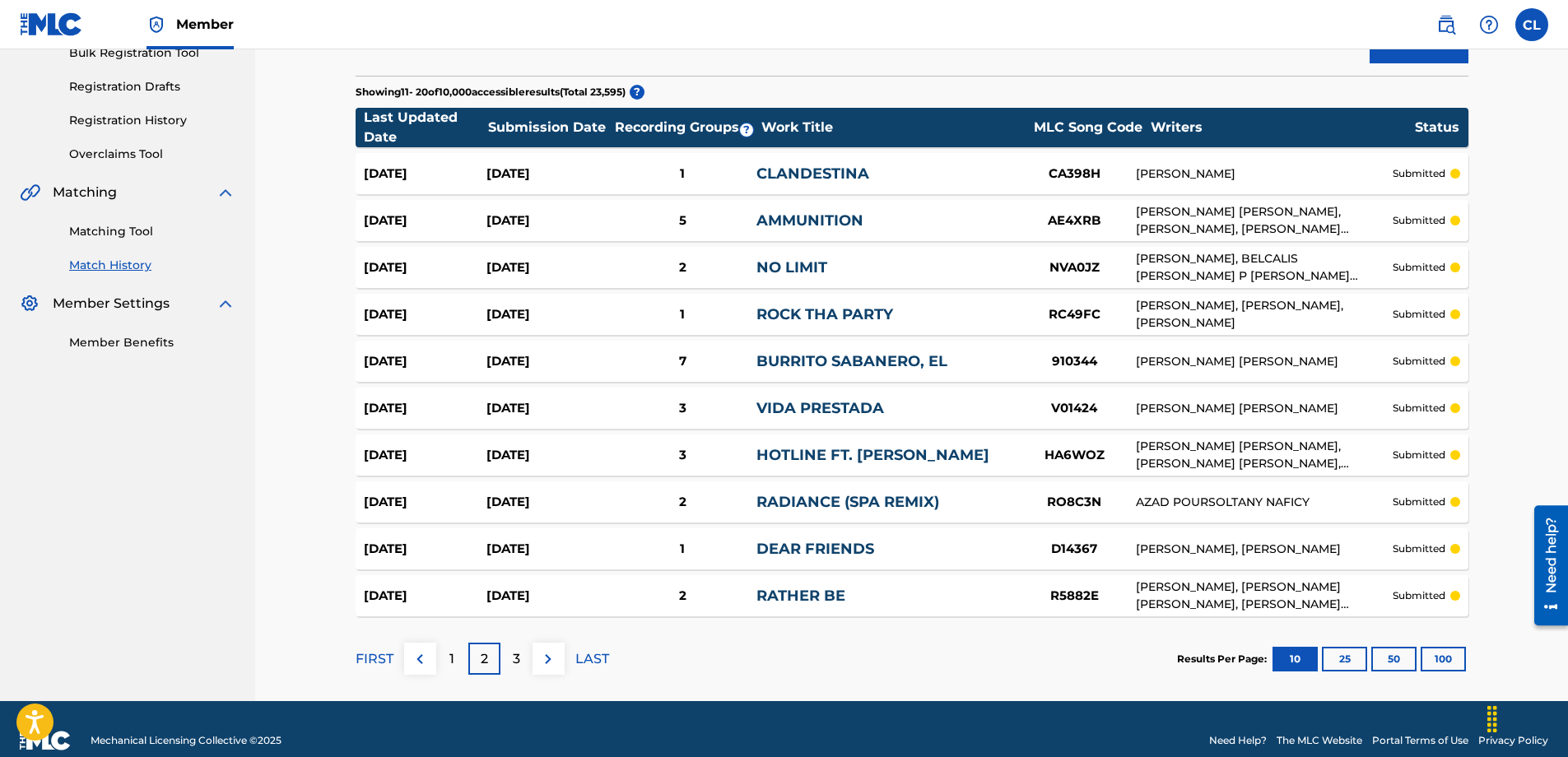
scroll to position [280, 0]
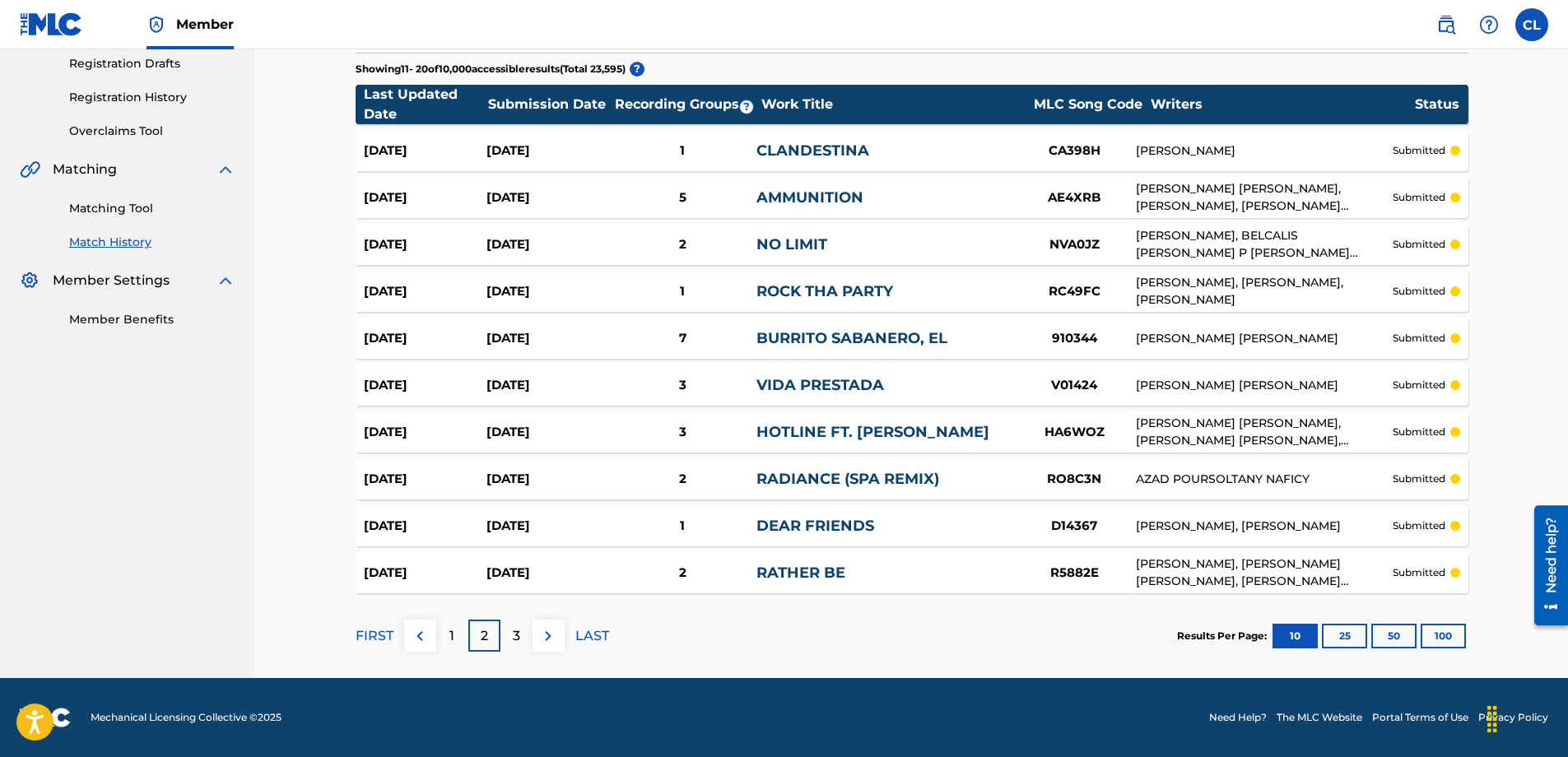
click at [447, 525] on div "1" at bounding box center [451, 634] width 32 height 32
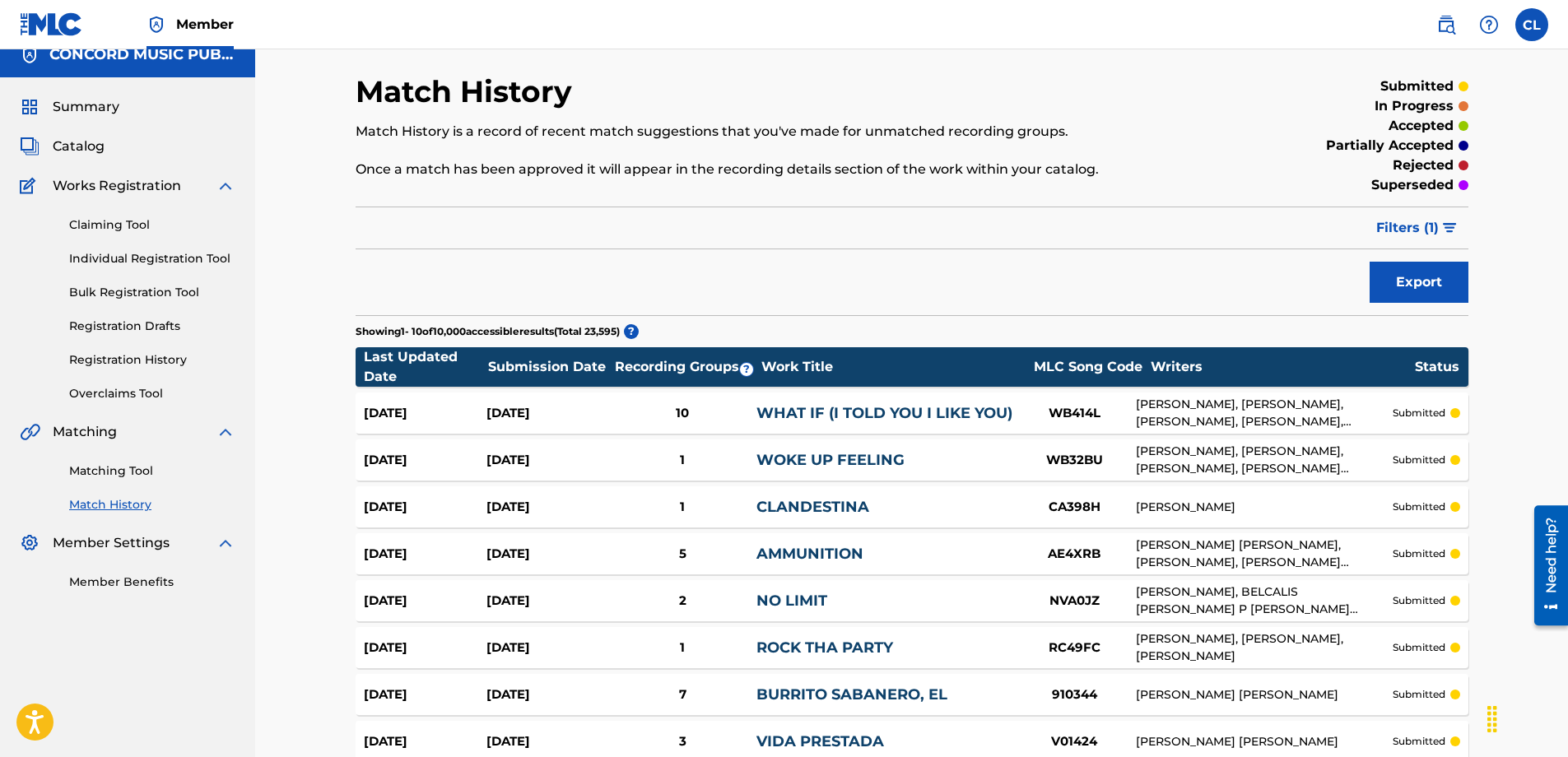
scroll to position [0, 0]
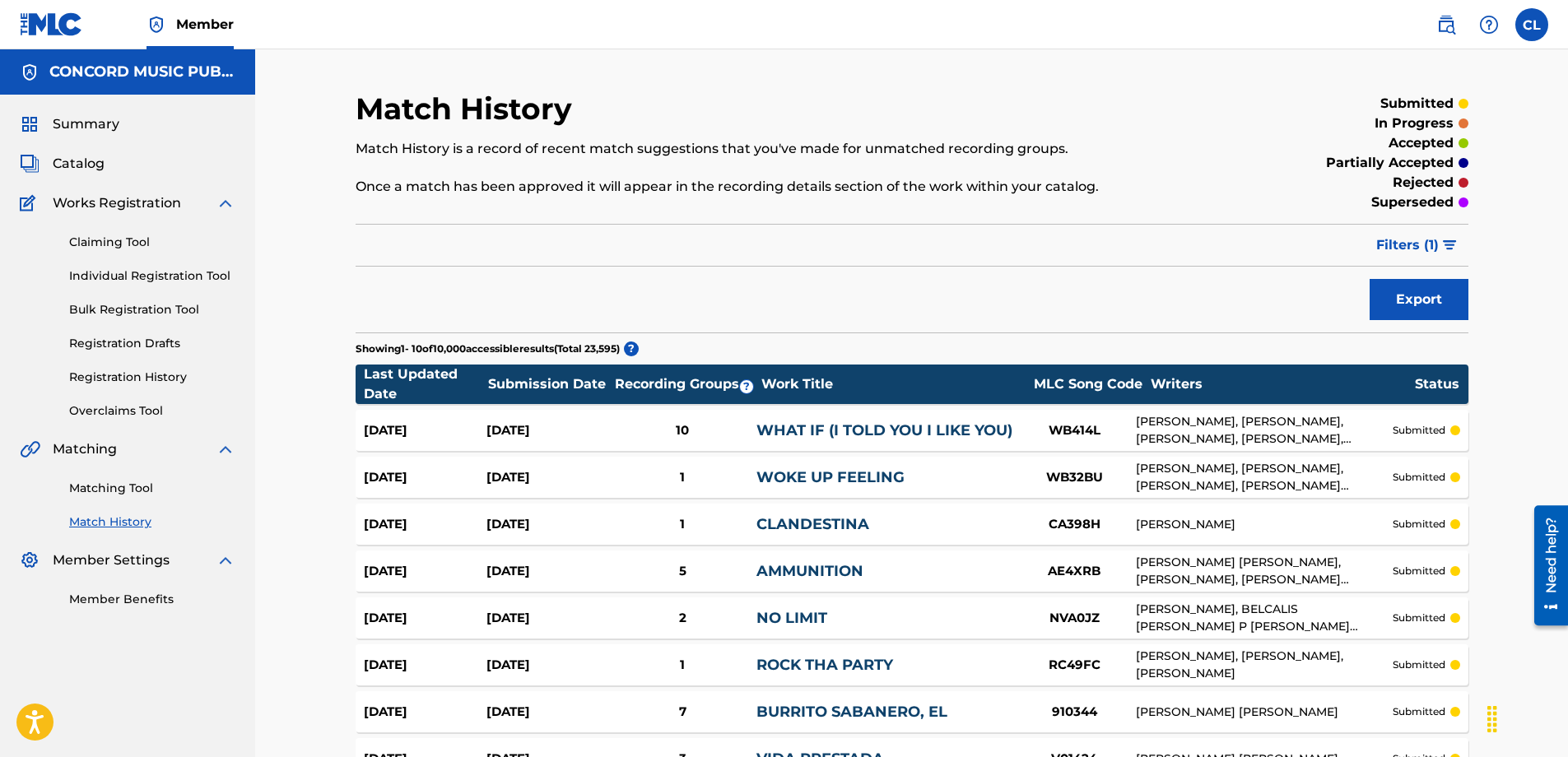
click at [1041, 241] on span "Filters ( 1 )" at bounding box center [1407, 245] width 63 height 19
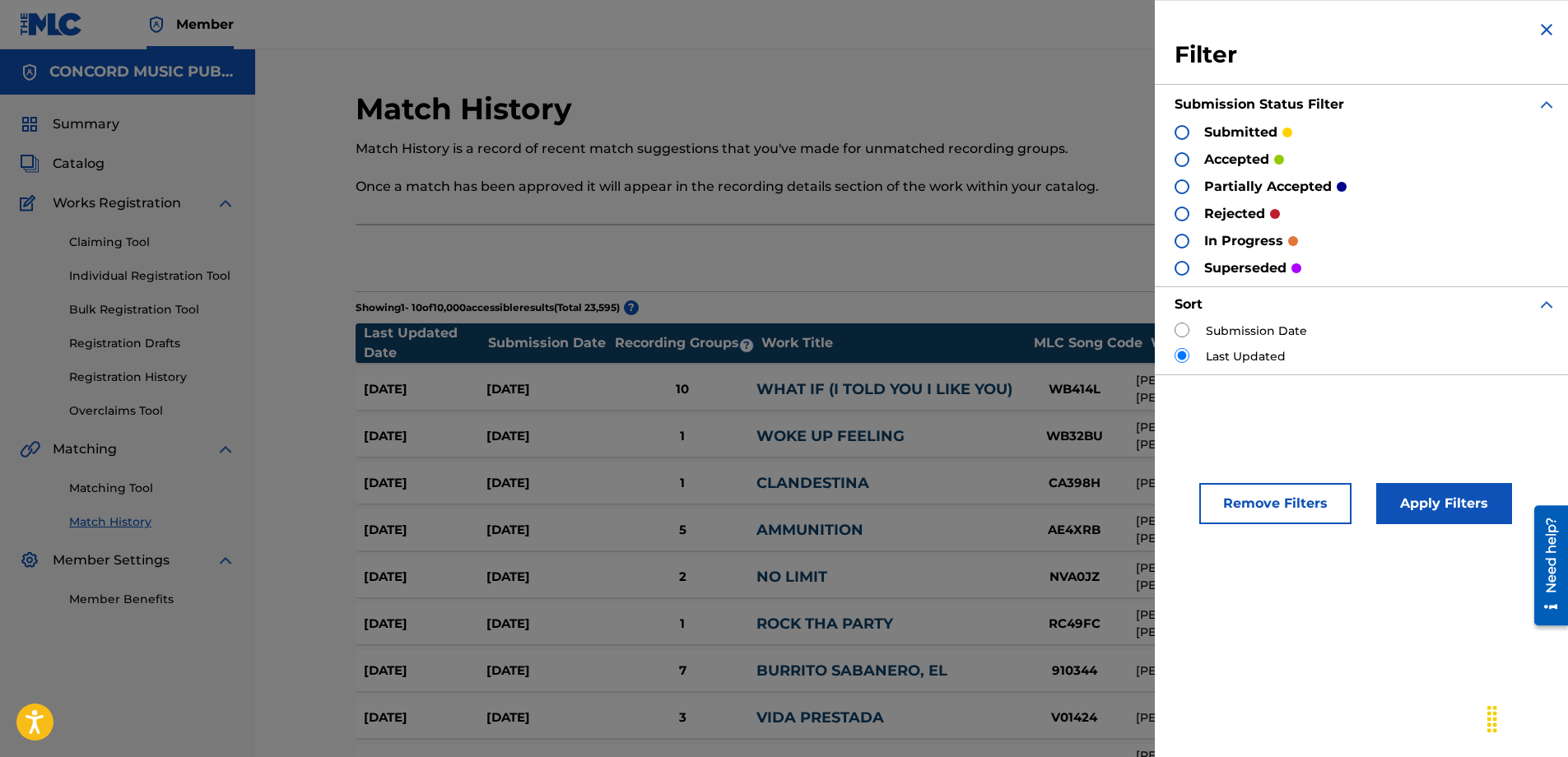
click at [1041, 135] on div at bounding box center [1182, 131] width 14 height 14
click at [1041, 330] on input "radio" at bounding box center [1182, 329] width 14 height 14
radio input "true"
click at [1041, 496] on button "Apply Filters" at bounding box center [1443, 503] width 136 height 42
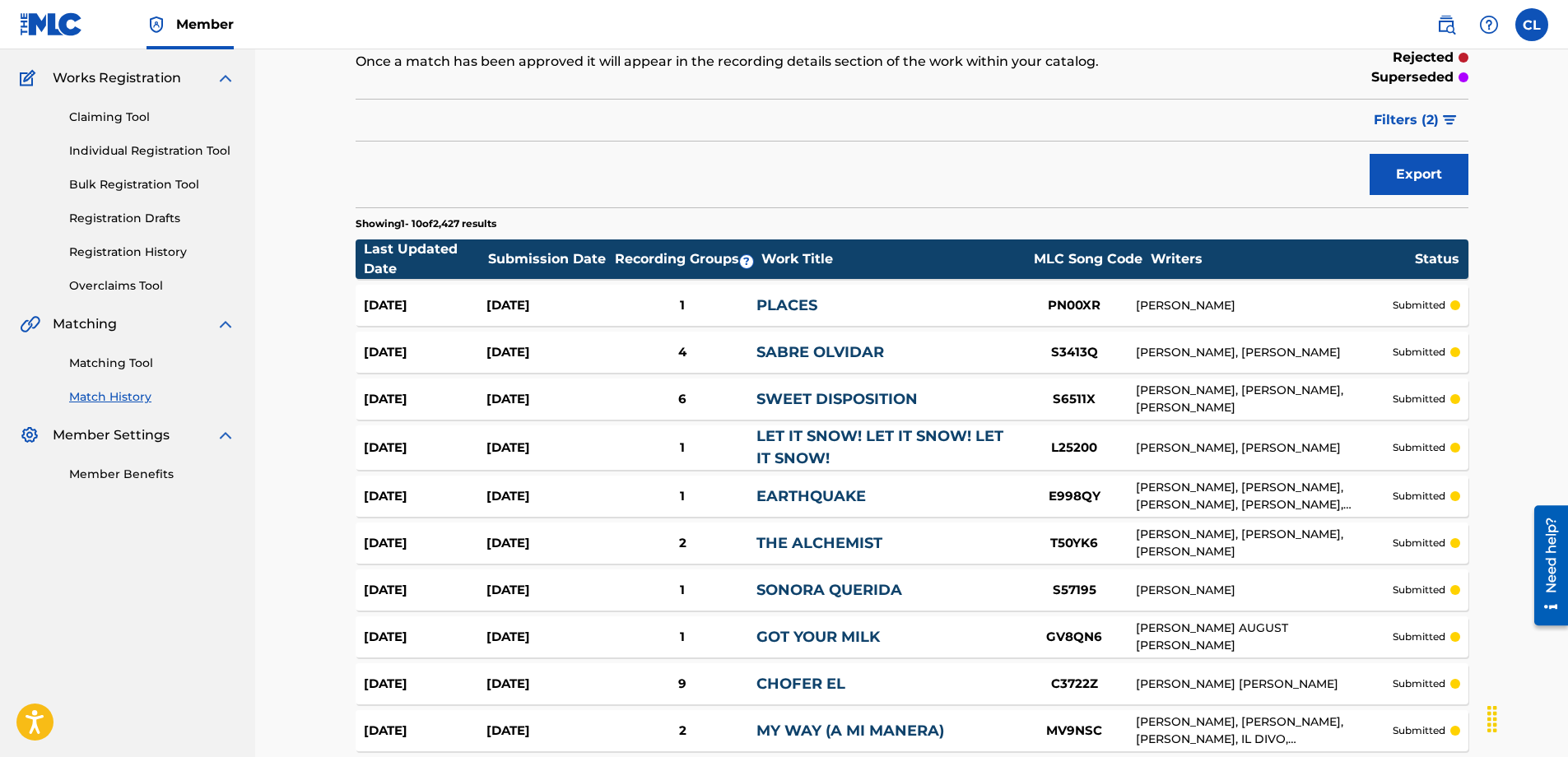
scroll to position [164, 0]
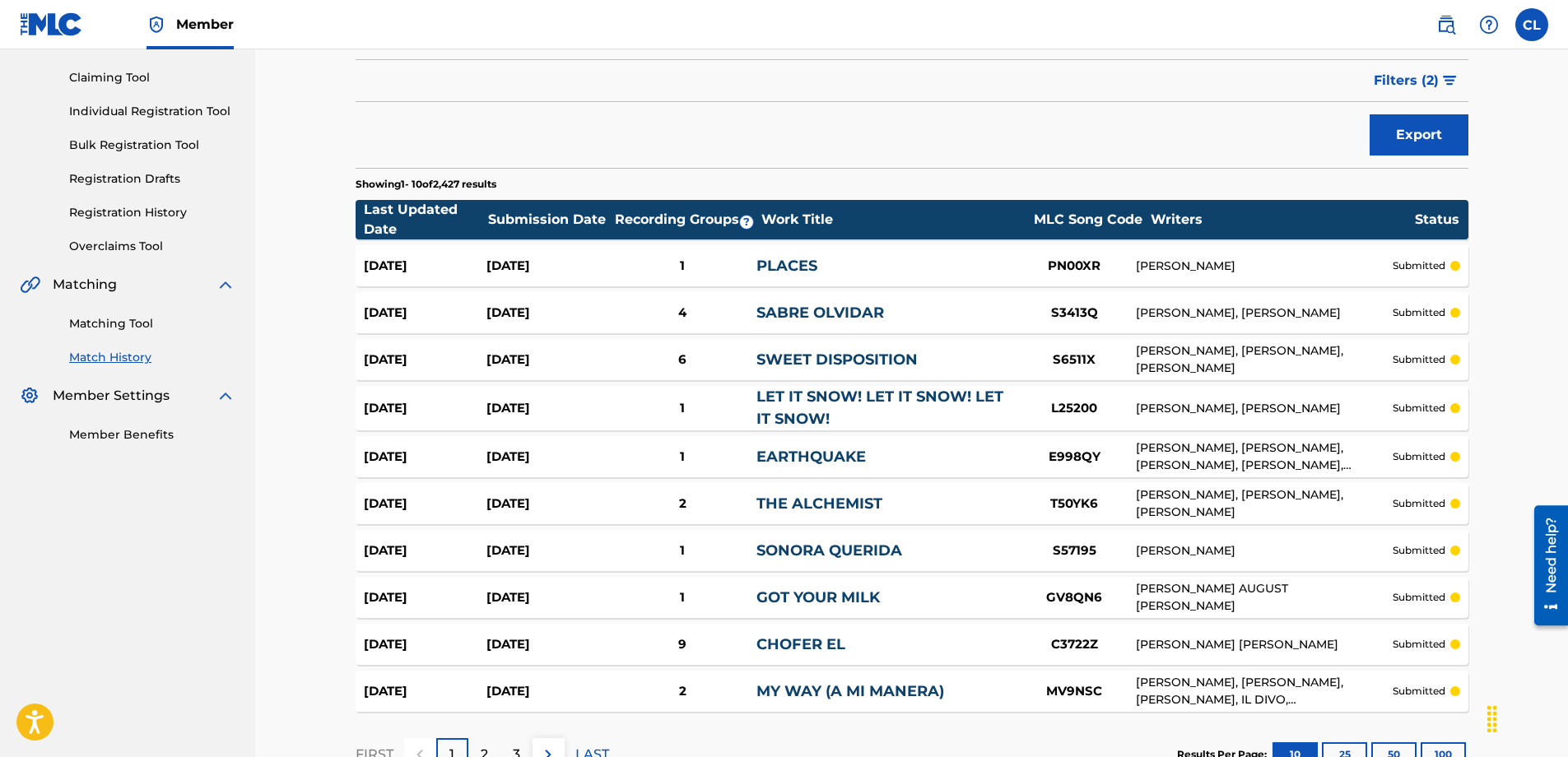
click at [510, 525] on div "[DATE]" at bounding box center [547, 645] width 123 height 19
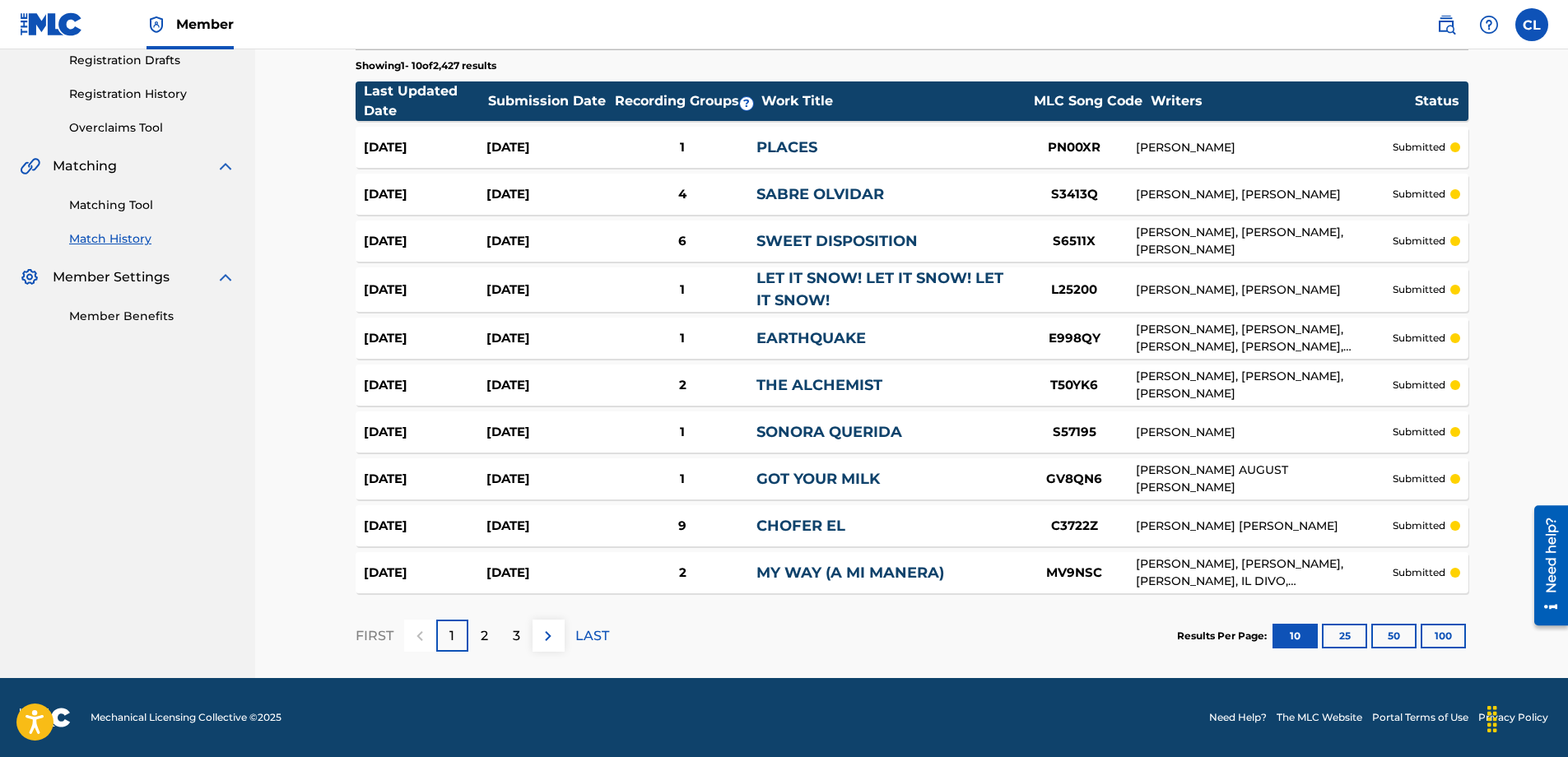
drag, startPoint x: 477, startPoint y: 636, endPoint x: 474, endPoint y: 615, distance: 21.2
click at [478, 525] on div "2" at bounding box center [484, 634] width 32 height 32
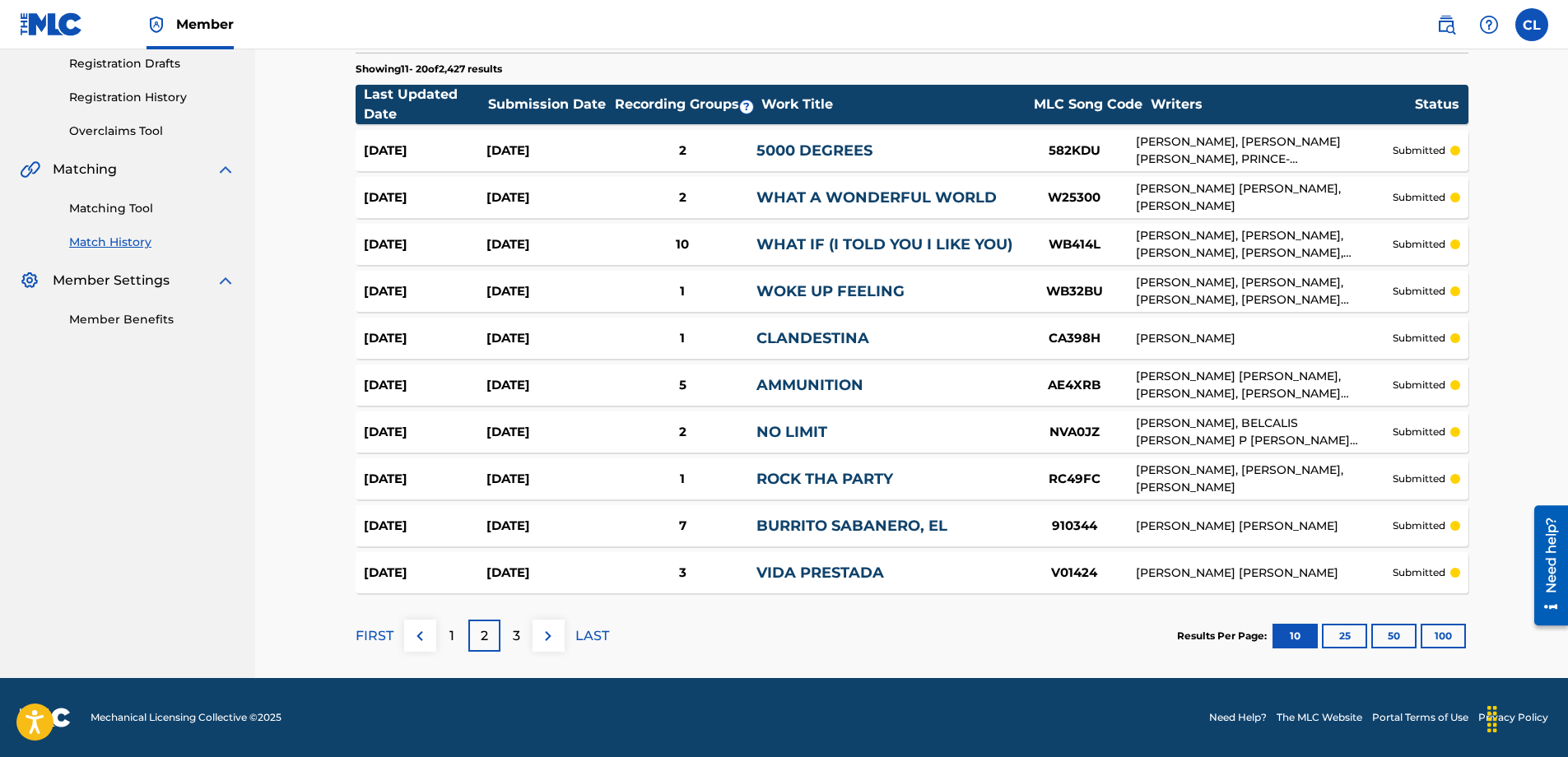
click at [459, 525] on div "1" at bounding box center [451, 634] width 32 height 32
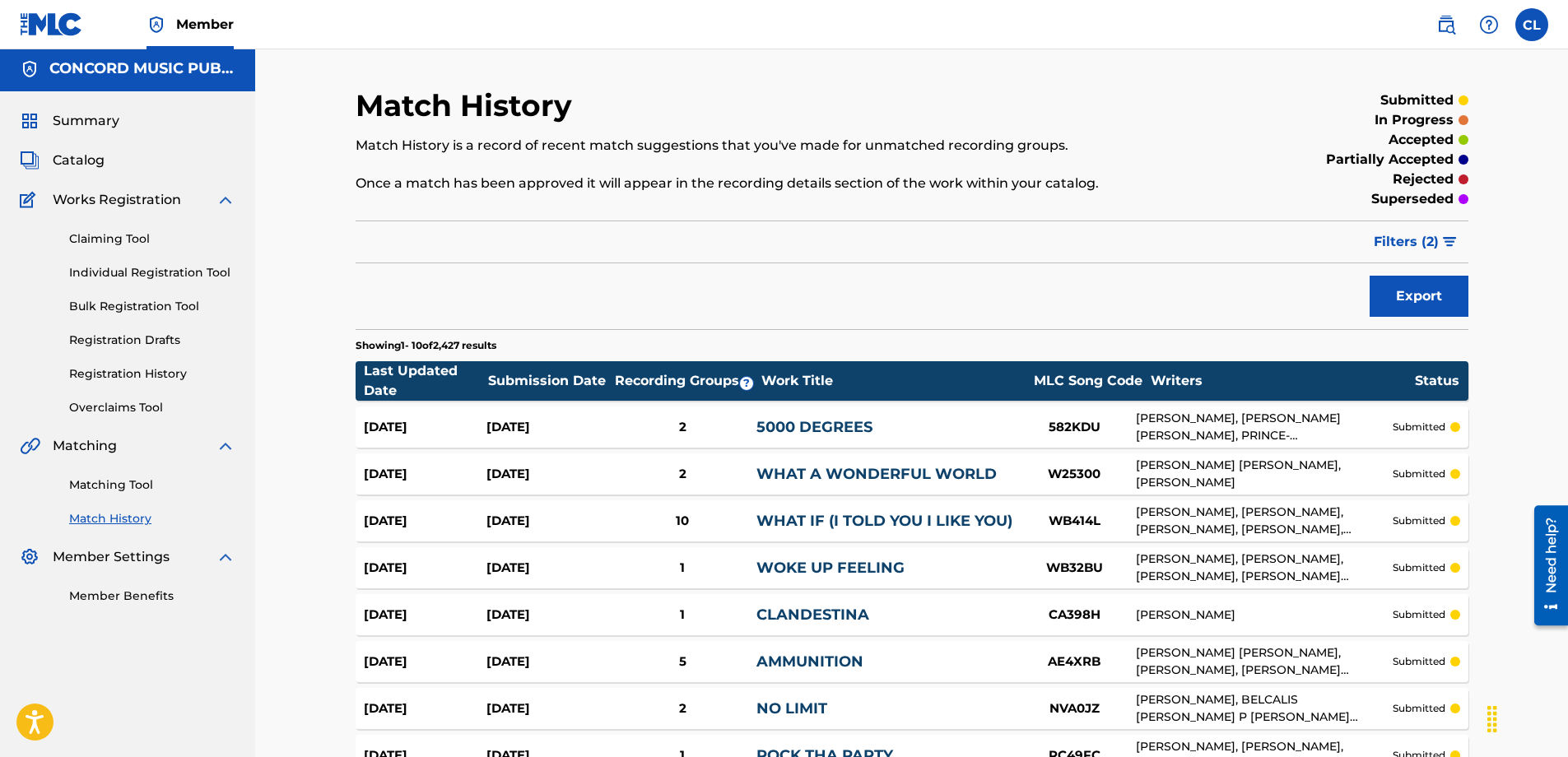
scroll to position [0, 0]
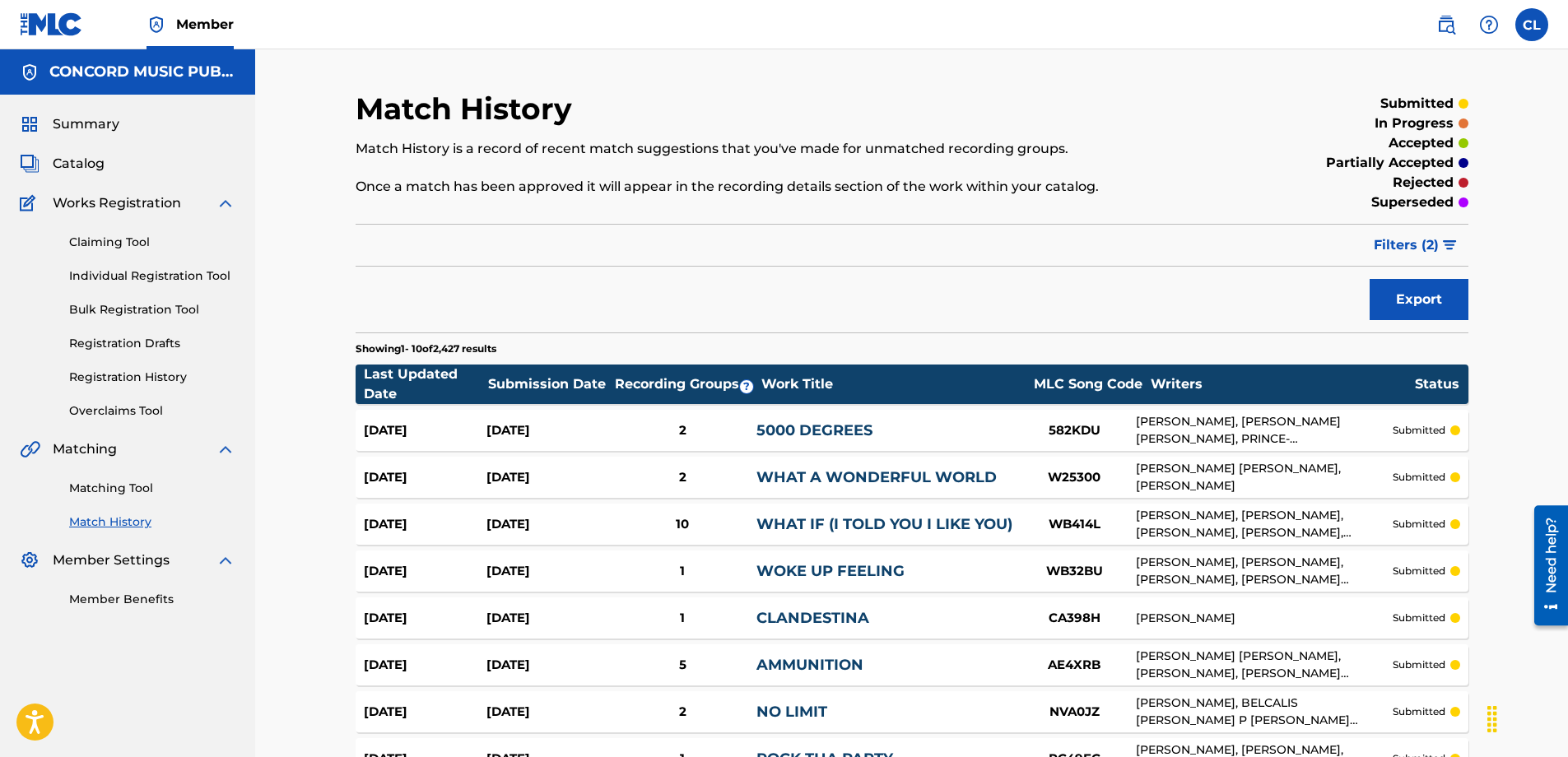
click at [1041, 247] on span "Filters ( 2 )" at bounding box center [1406, 245] width 65 height 19
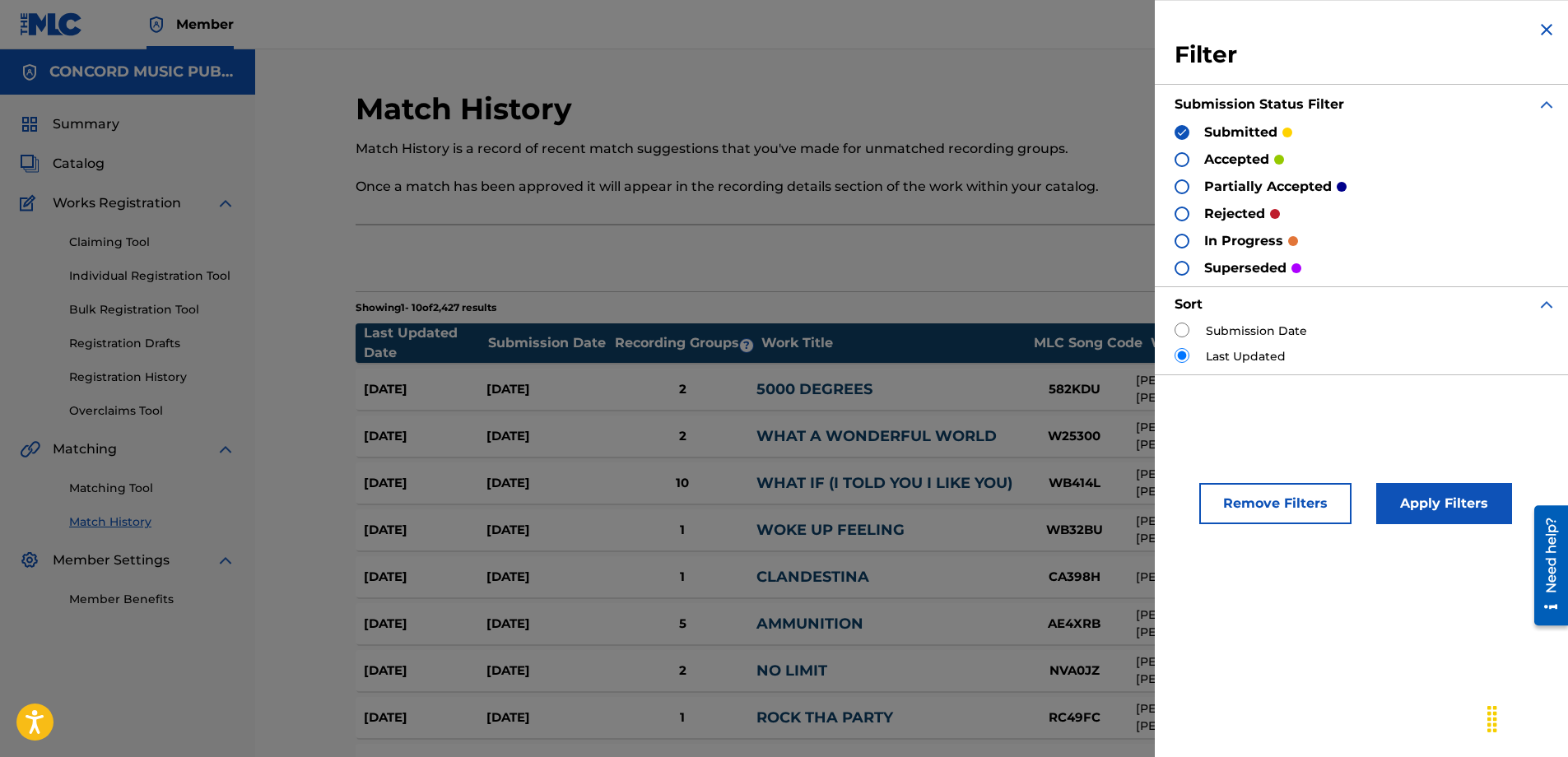
click at [1041, 329] on input "radio" at bounding box center [1182, 329] width 14 height 14
radio input "true"
click at [1041, 491] on button "Apply Filters" at bounding box center [1443, 503] width 136 height 42
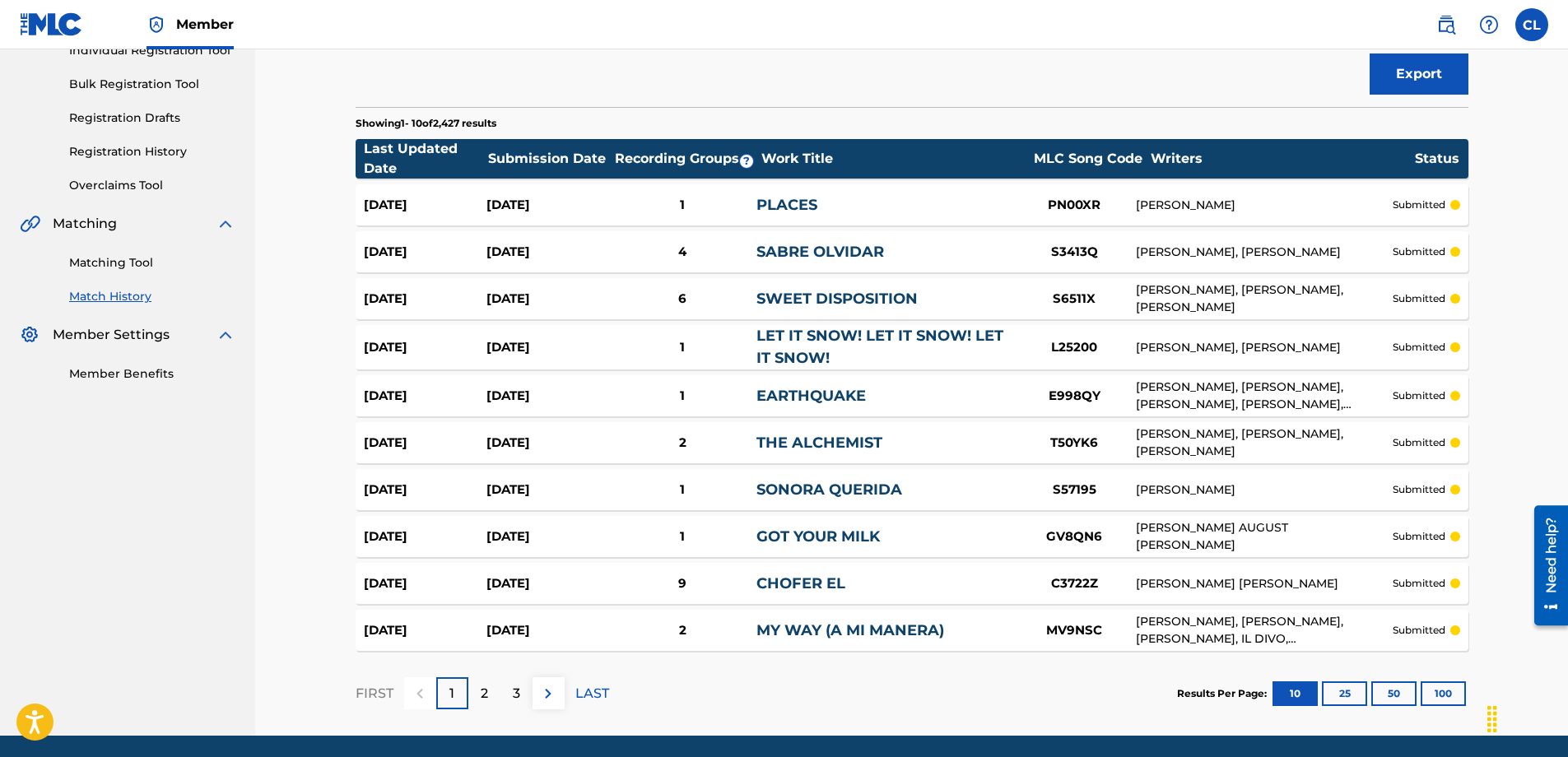
scroll to position [283, 0]
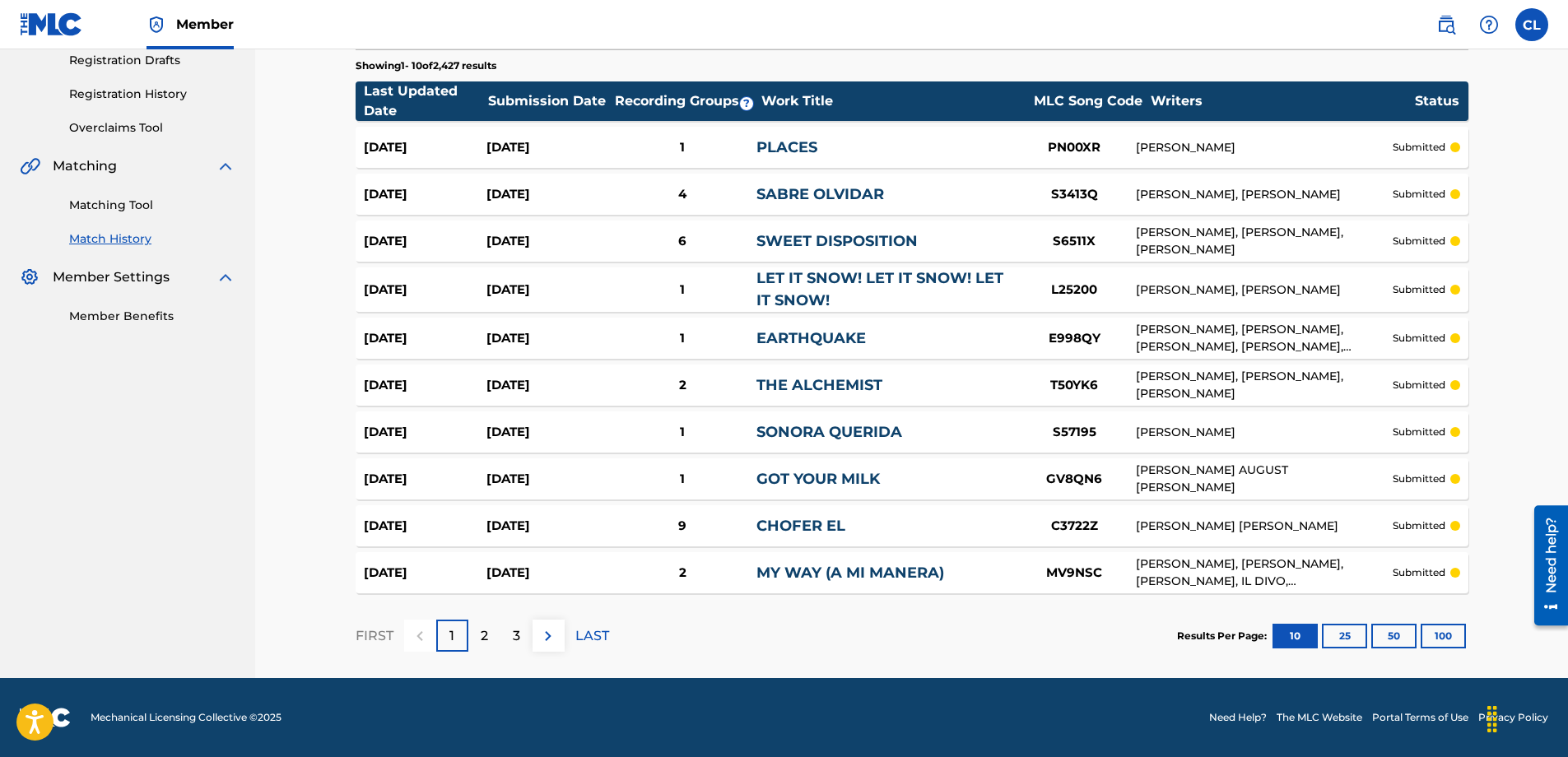
click at [480, 525] on p "2" at bounding box center [484, 635] width 8 height 19
click at [522, 525] on div "3" at bounding box center [516, 634] width 32 height 32
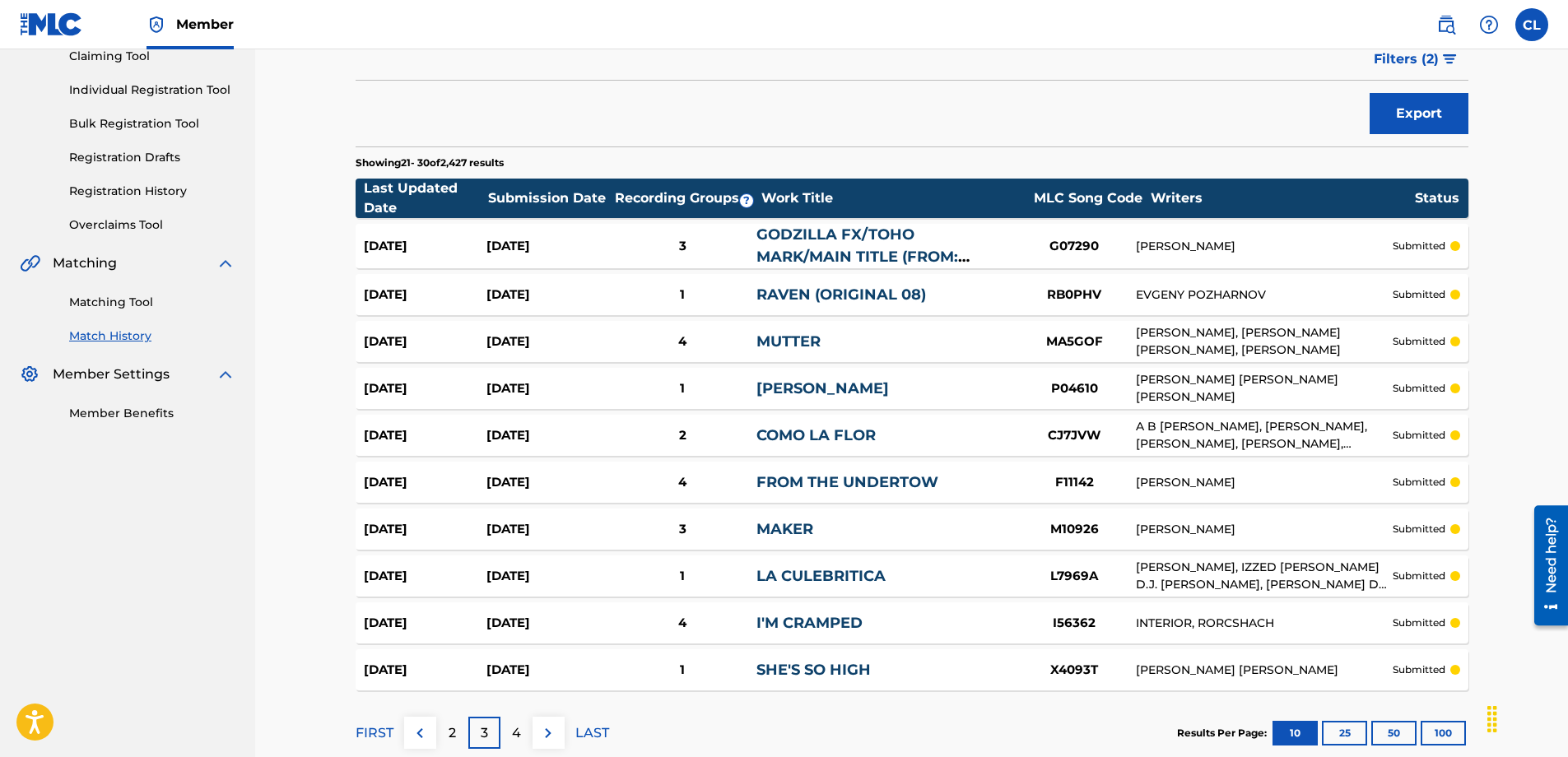
scroll to position [247, 0]
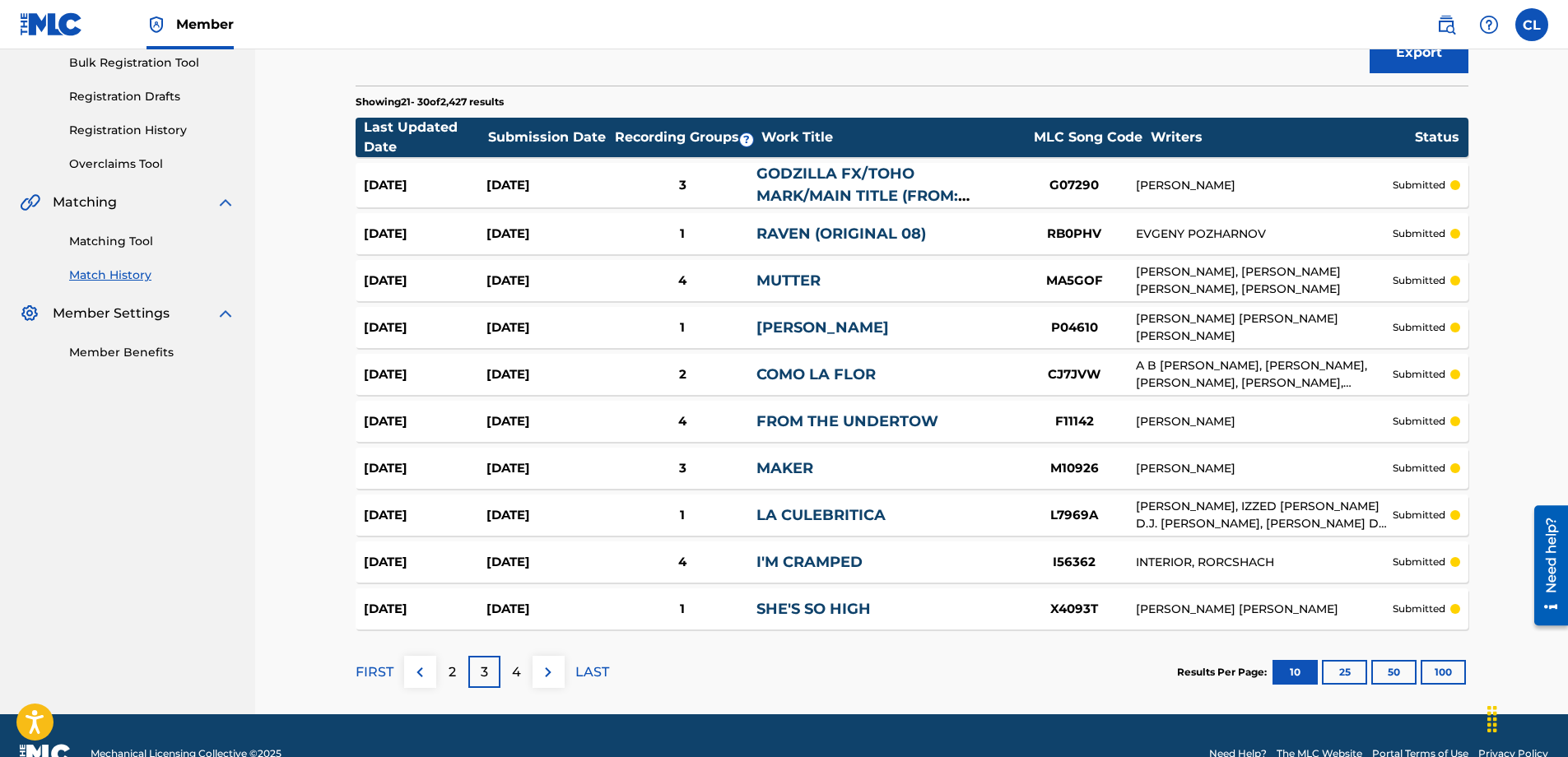
click at [513, 525] on div "[DATE]" at bounding box center [547, 562] width 123 height 19
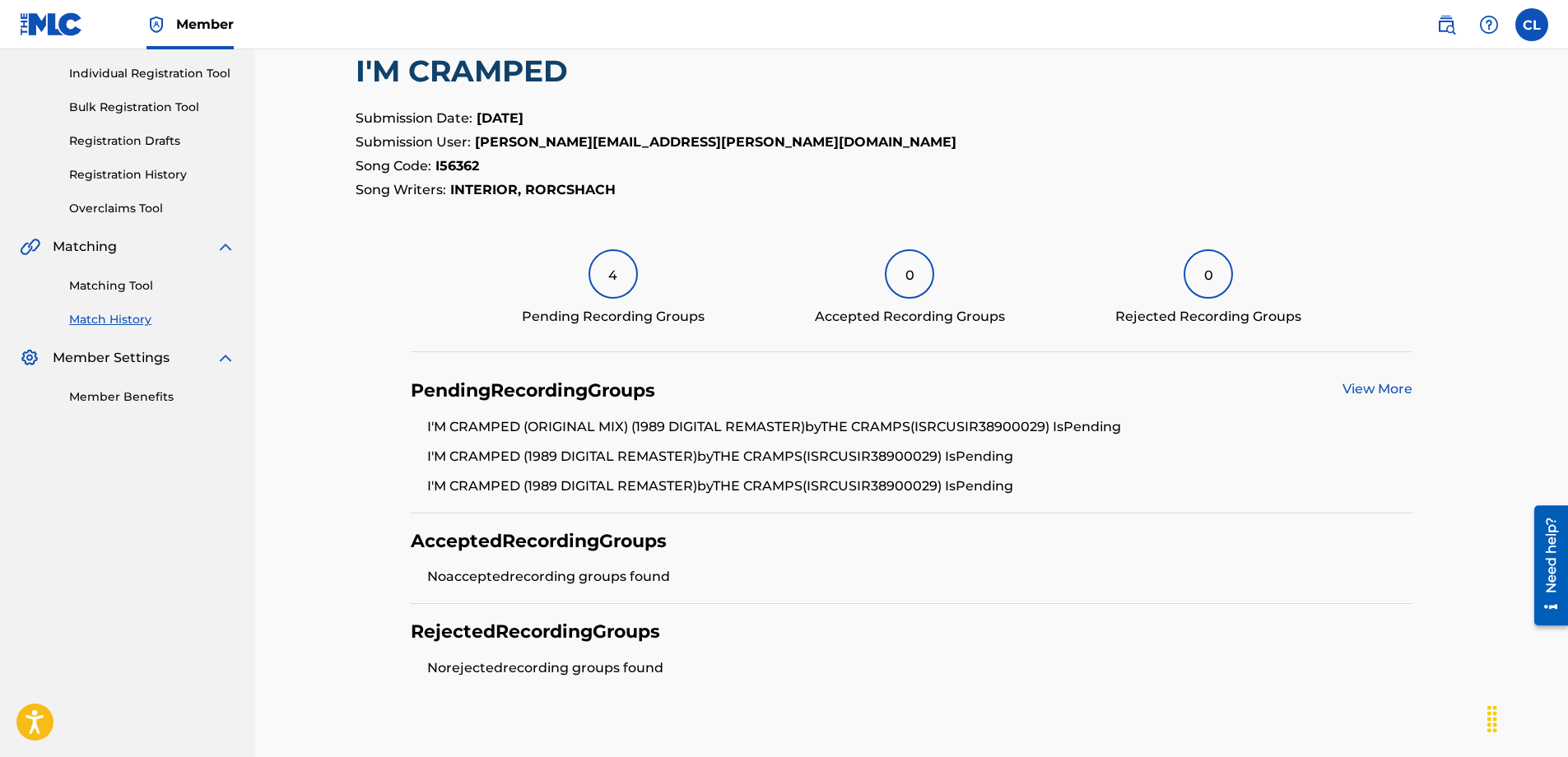
scroll to position [164, 0]
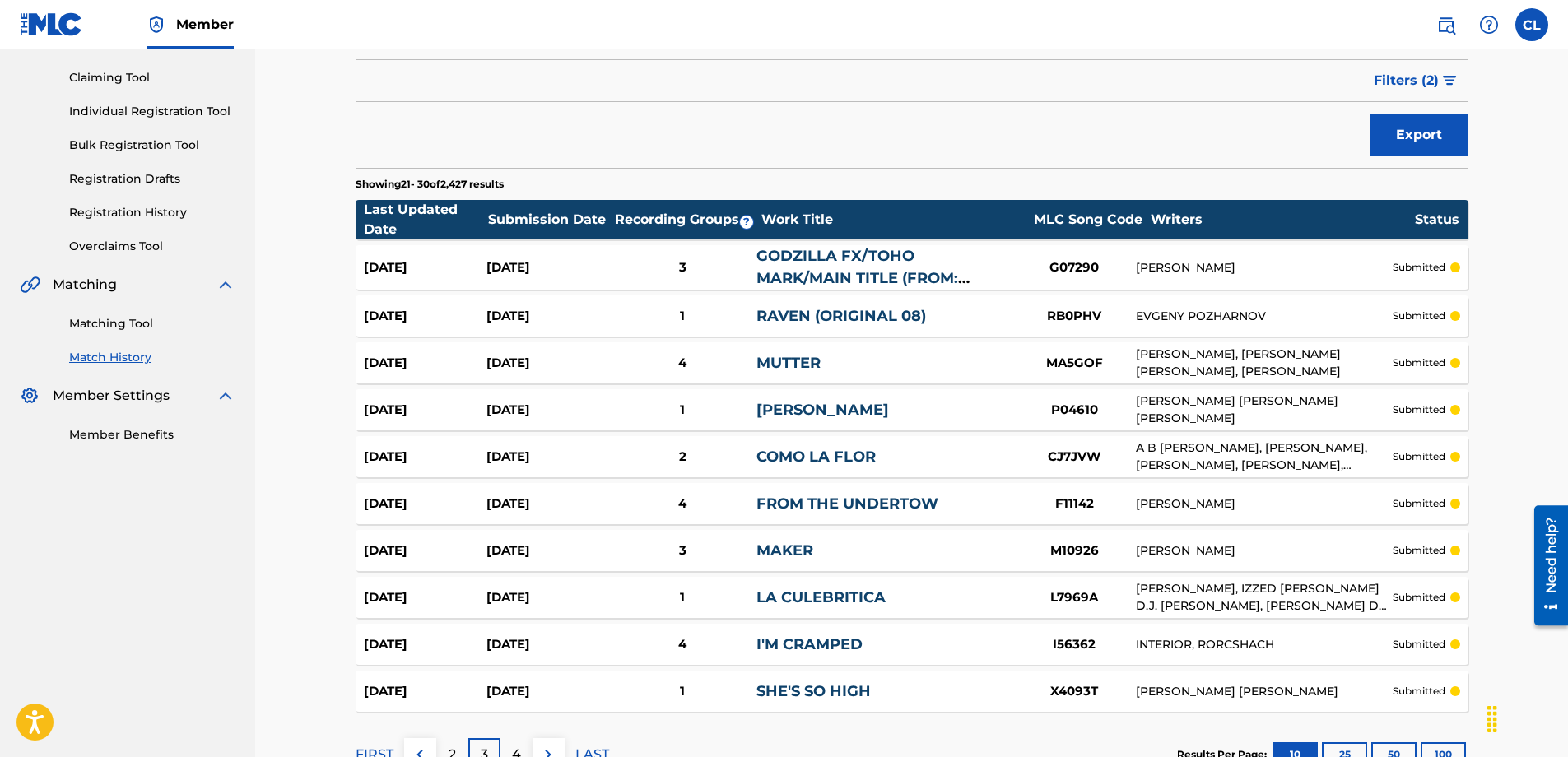
scroll to position [247, 0]
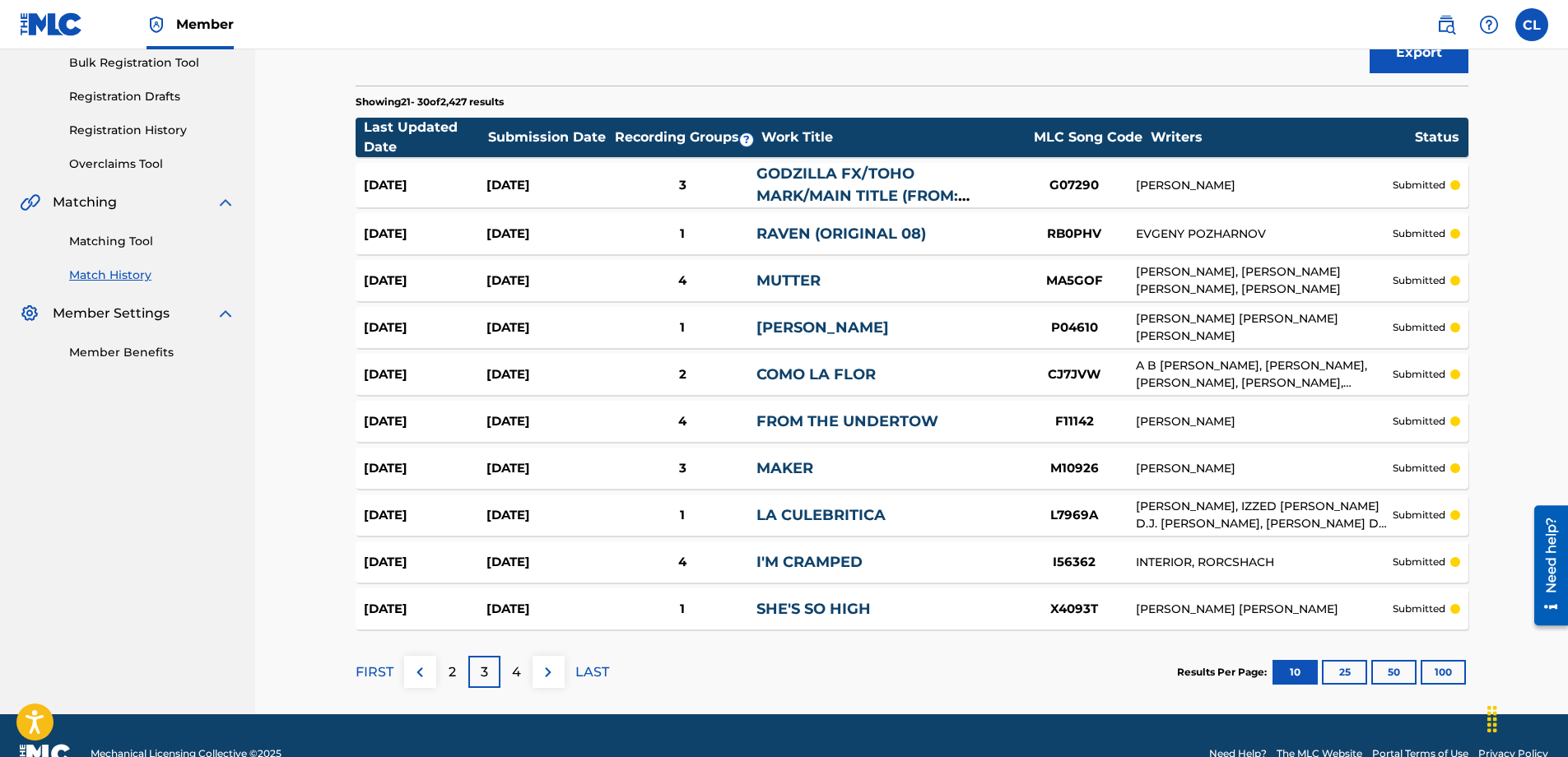
drag, startPoint x: 515, startPoint y: 667, endPoint x: 500, endPoint y: 647, distance: 25.0
click at [515, 525] on p "4" at bounding box center [516, 672] width 9 height 19
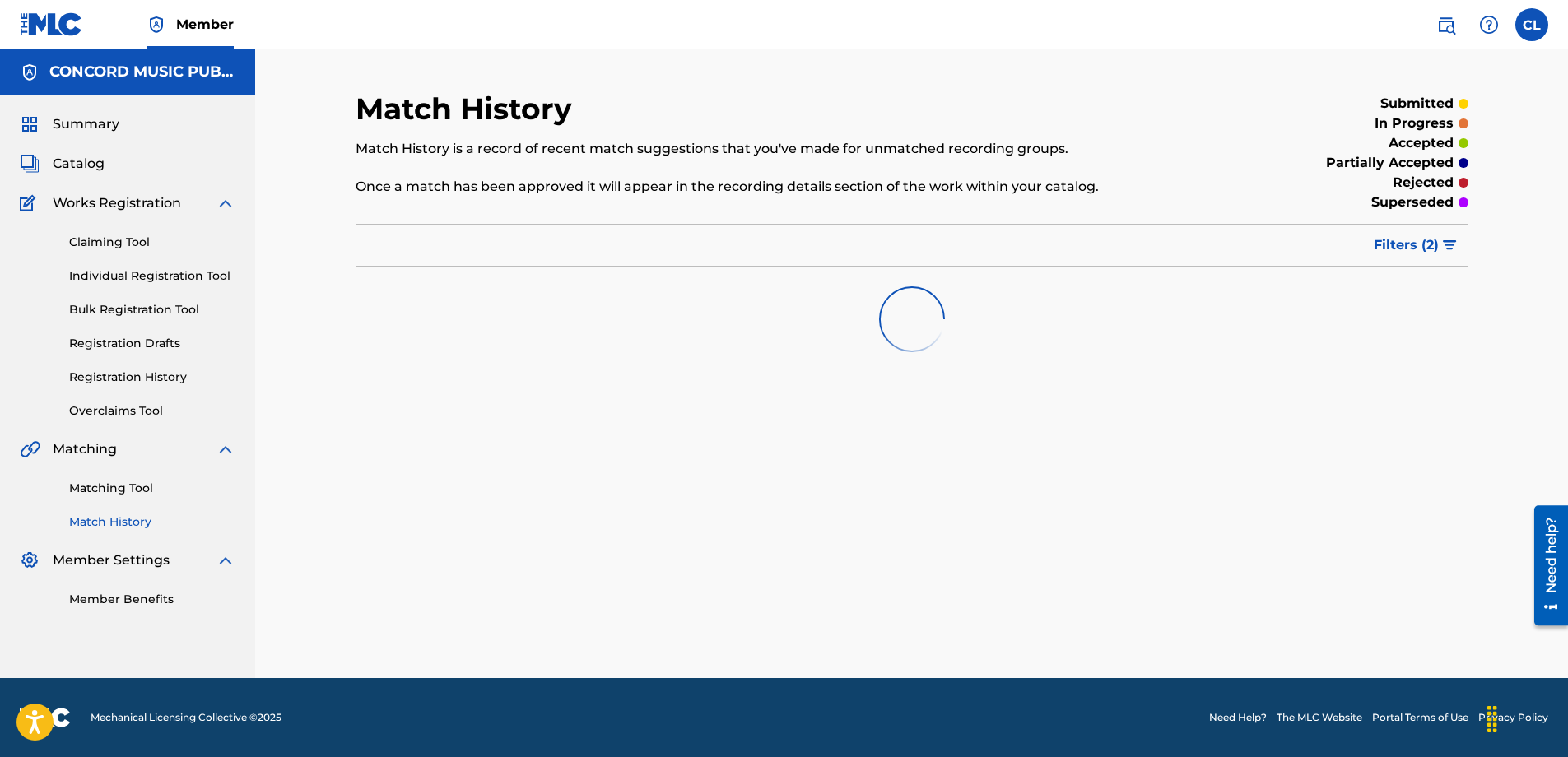
scroll to position [0, 0]
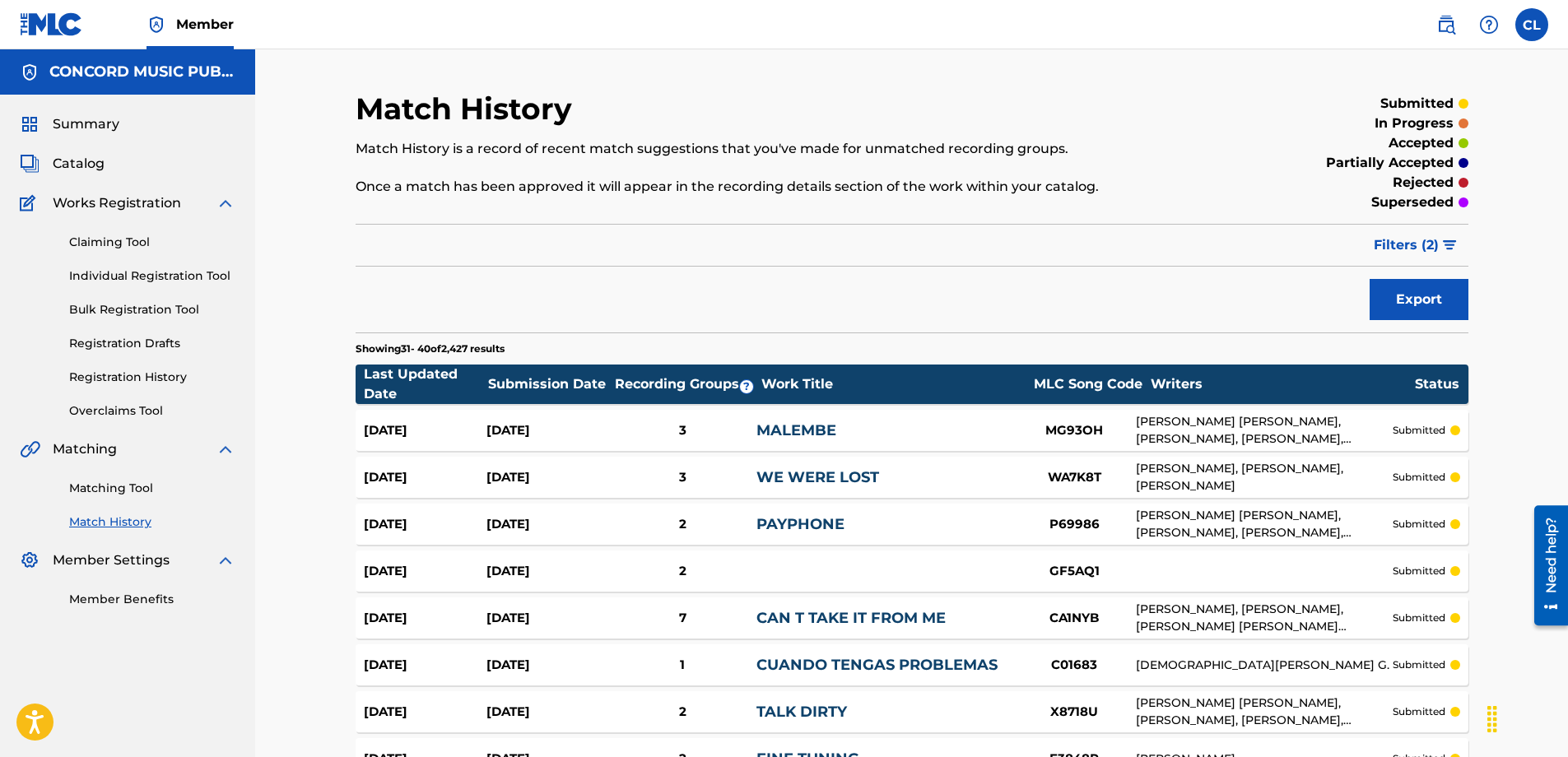
click at [1041, 249] on span "Filters ( 2 )" at bounding box center [1406, 245] width 65 height 19
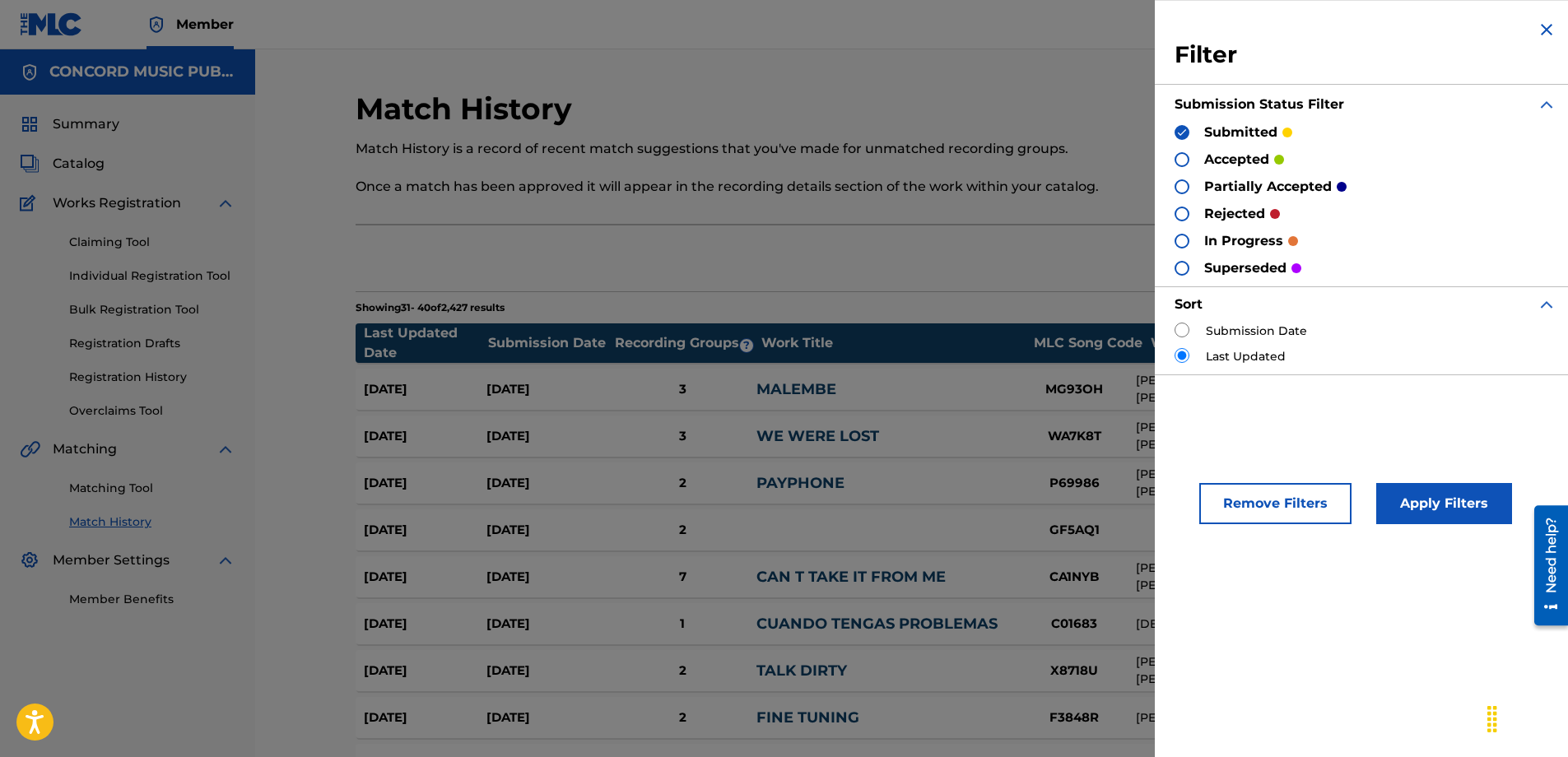
click at [1041, 326] on input "radio" at bounding box center [1182, 329] width 14 height 14
radio input "true"
click at [1041, 497] on button "Apply Filters" at bounding box center [1443, 503] width 136 height 42
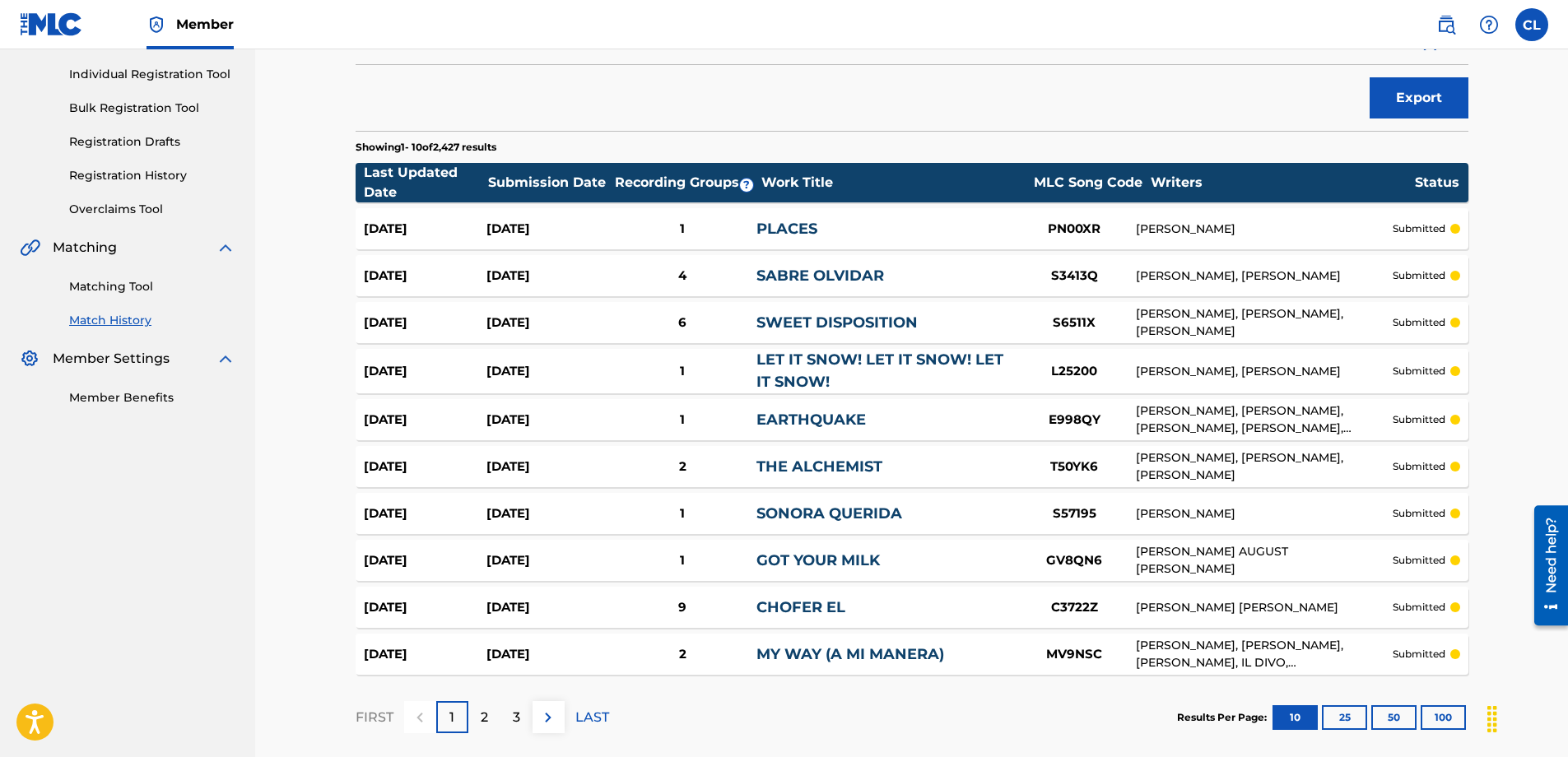
scroll to position [201, 0]
click at [519, 525] on p "3" at bounding box center [517, 717] width 8 height 19
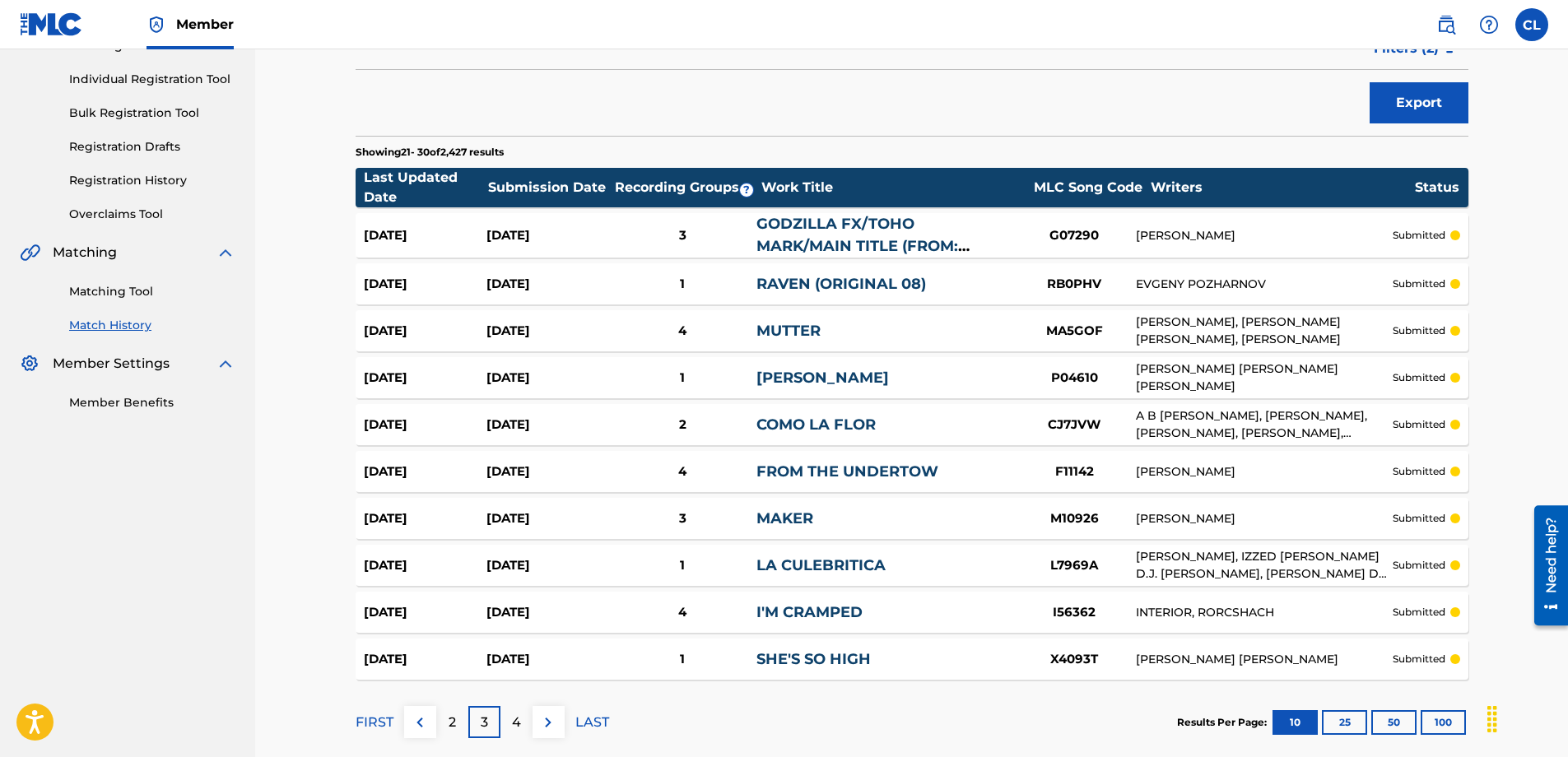
scroll to position [283, 0]
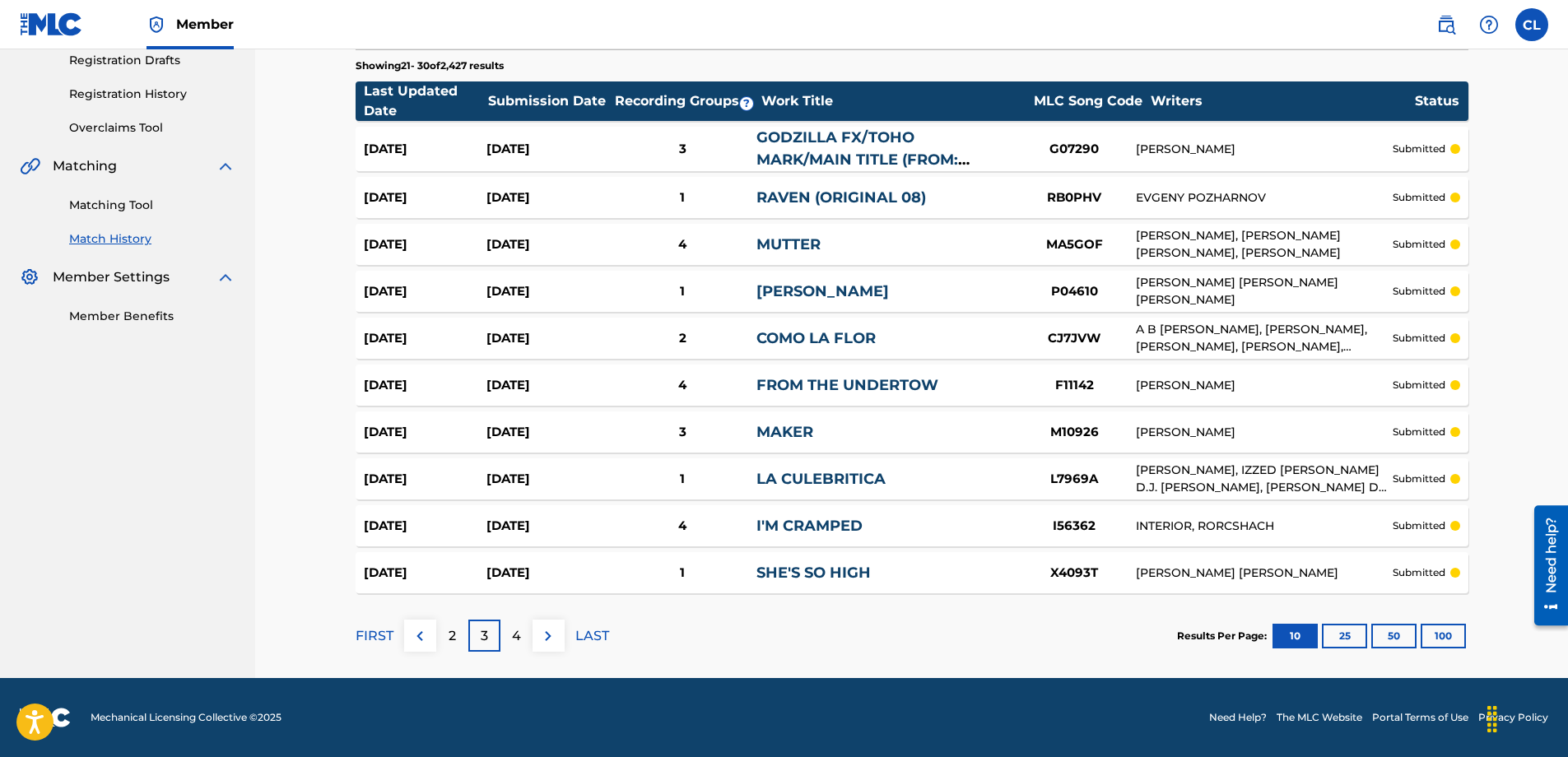
click at [517, 525] on p "4" at bounding box center [516, 635] width 9 height 19
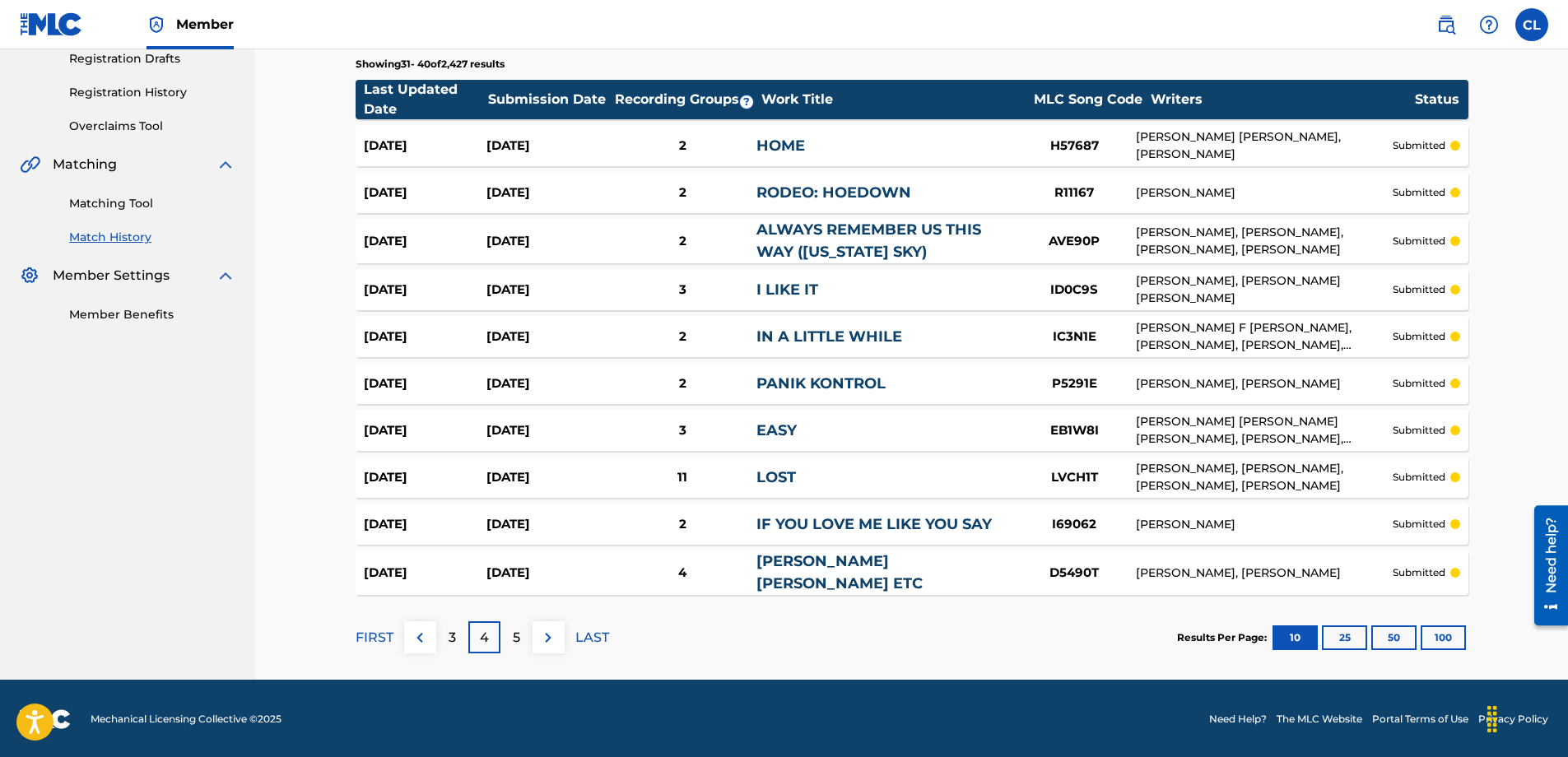
scroll to position [286, 0]
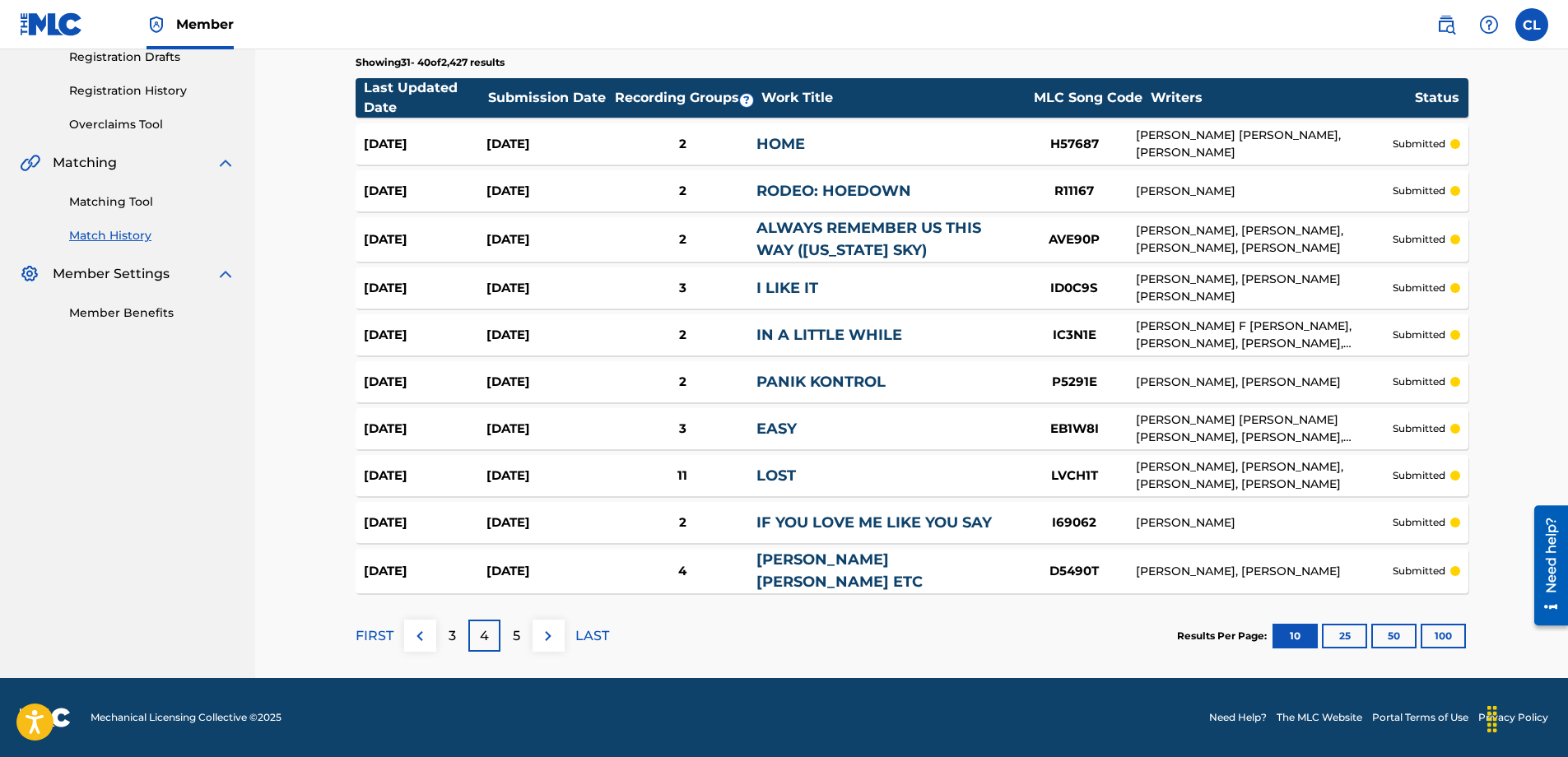
click at [525, 525] on div "5" at bounding box center [516, 634] width 32 height 32
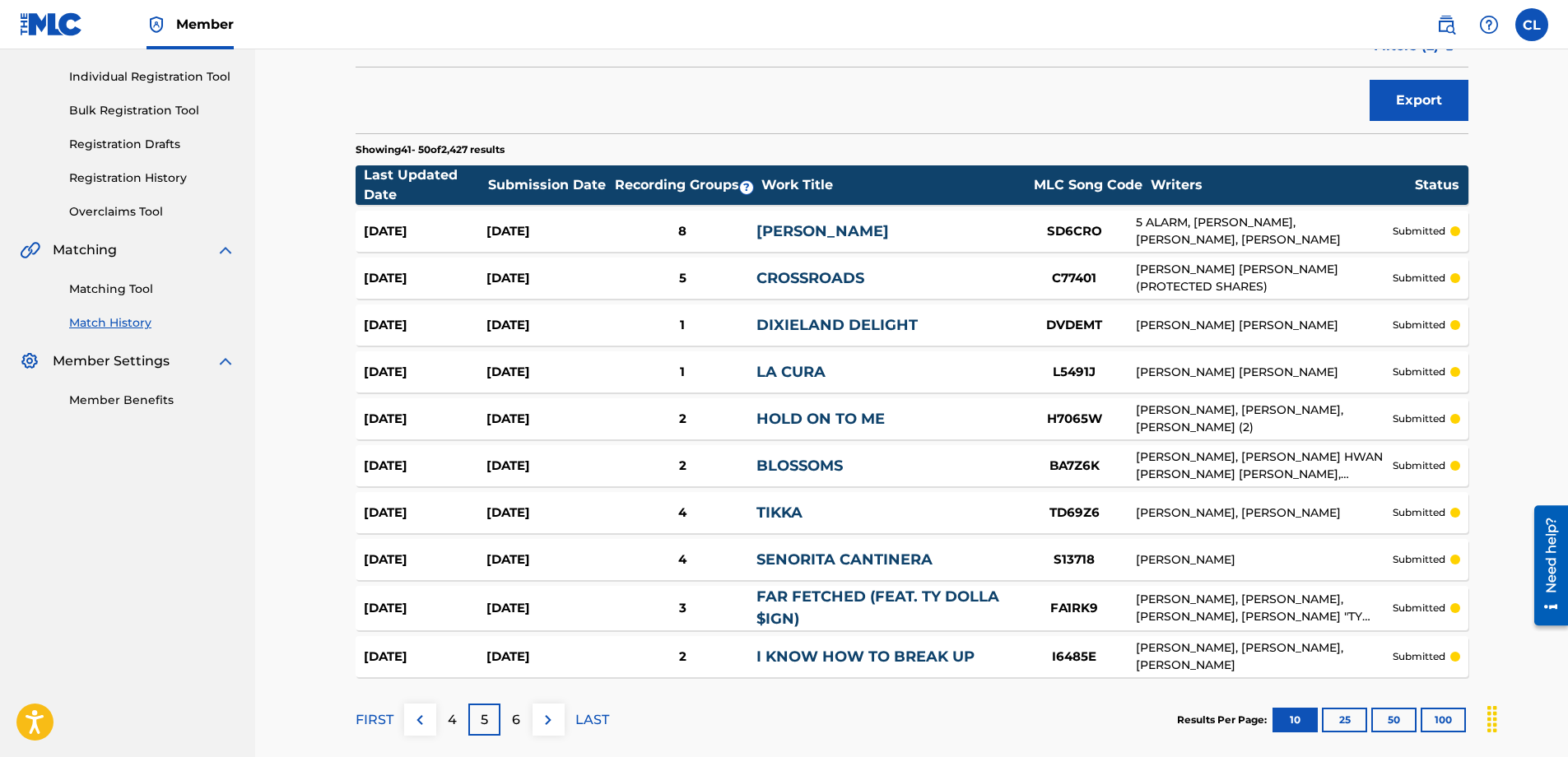
scroll to position [283, 0]
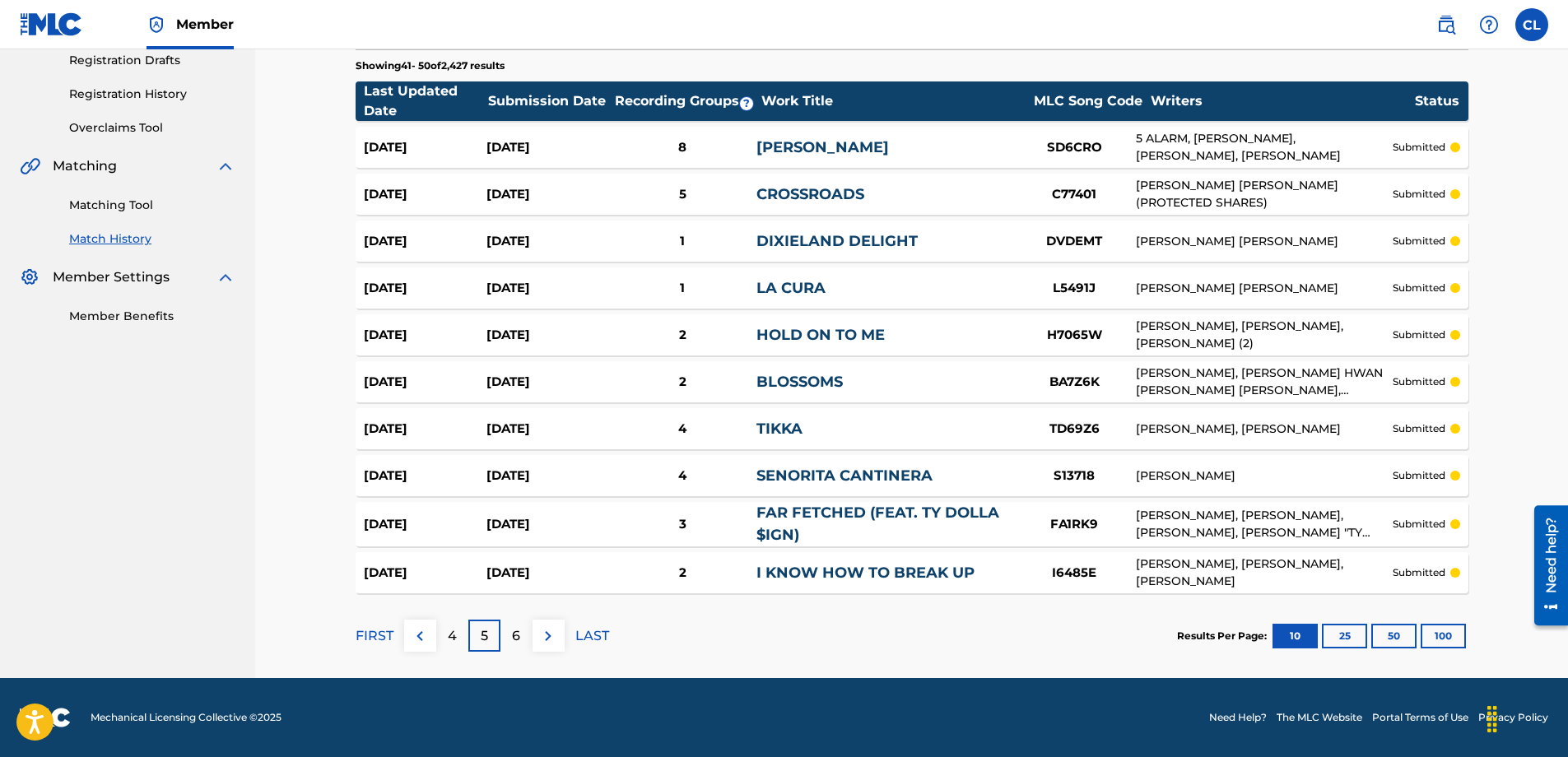
drag, startPoint x: 561, startPoint y: 424, endPoint x: 797, endPoint y: 473, distance: 241.0
